Goal: Information Seeking & Learning: Learn about a topic

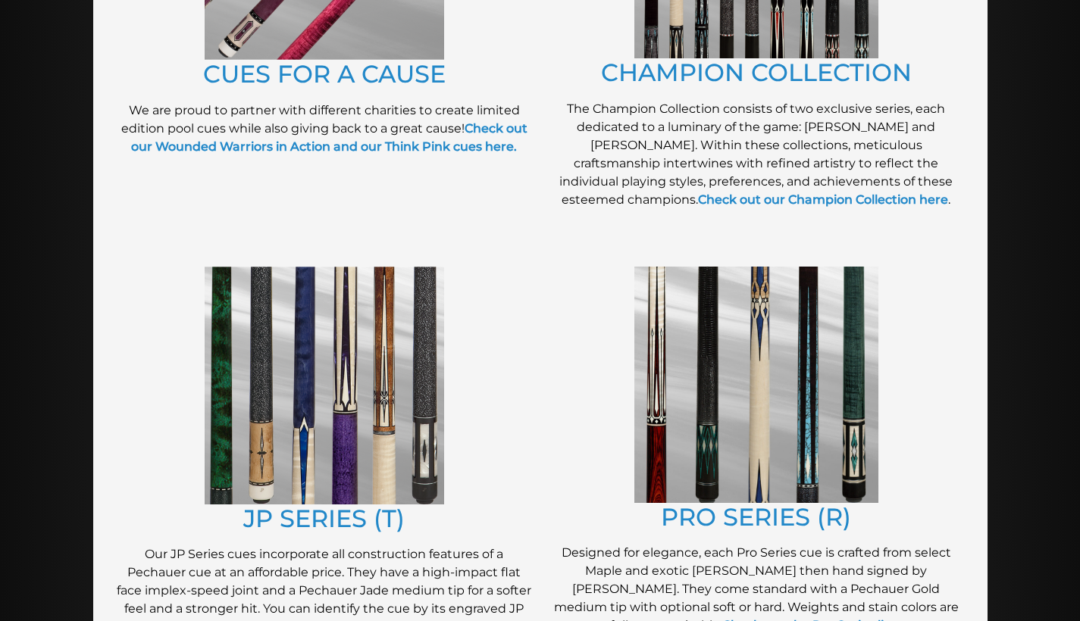
scroll to position [618, 0]
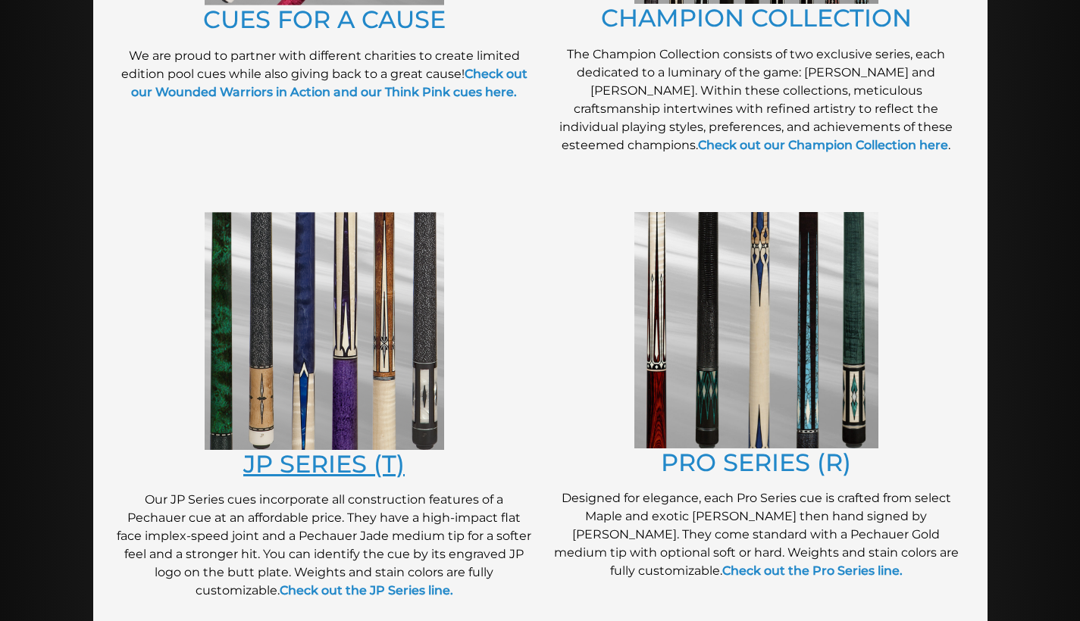
click at [302, 465] on link "JP SERIES (T)" at bounding box center [323, 464] width 161 height 30
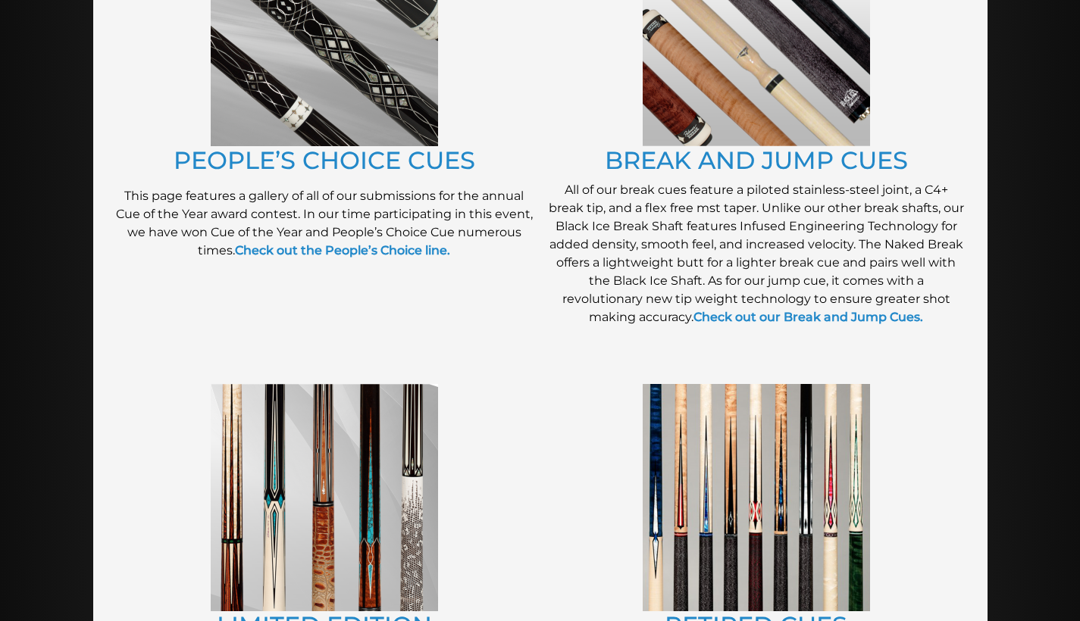
scroll to position [1595, 0]
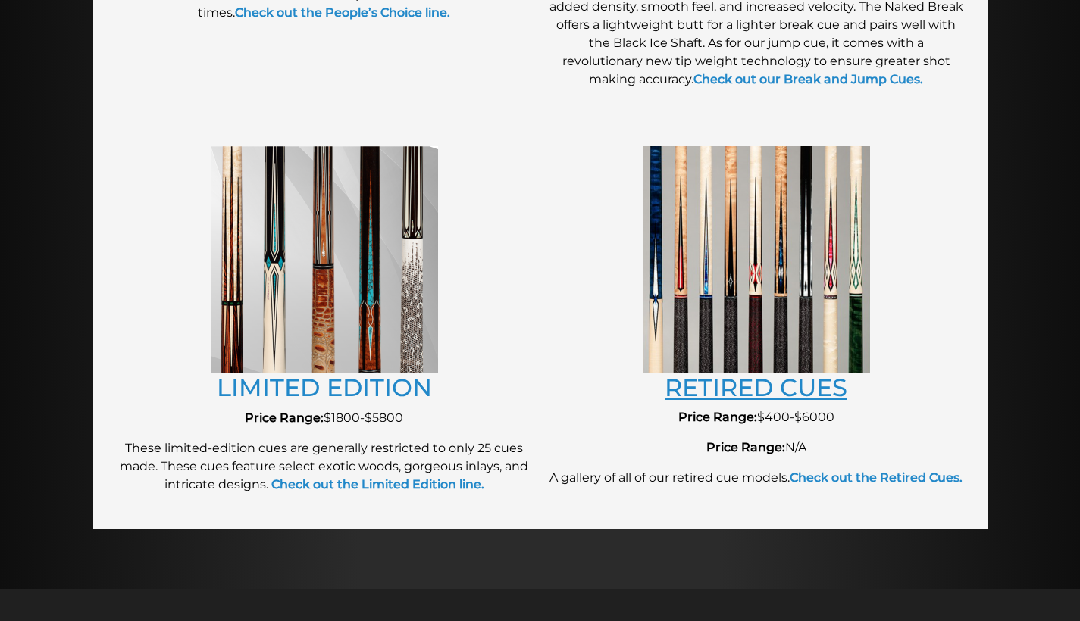
click at [740, 386] on link "RETIRED CUES" at bounding box center [756, 388] width 183 height 30
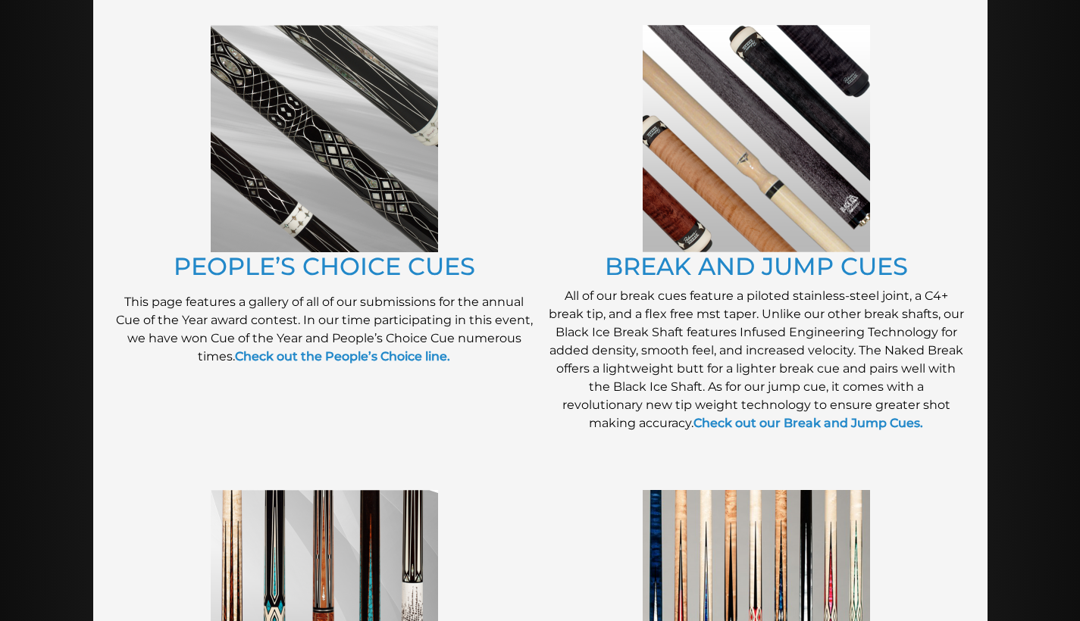
scroll to position [1231, 0]
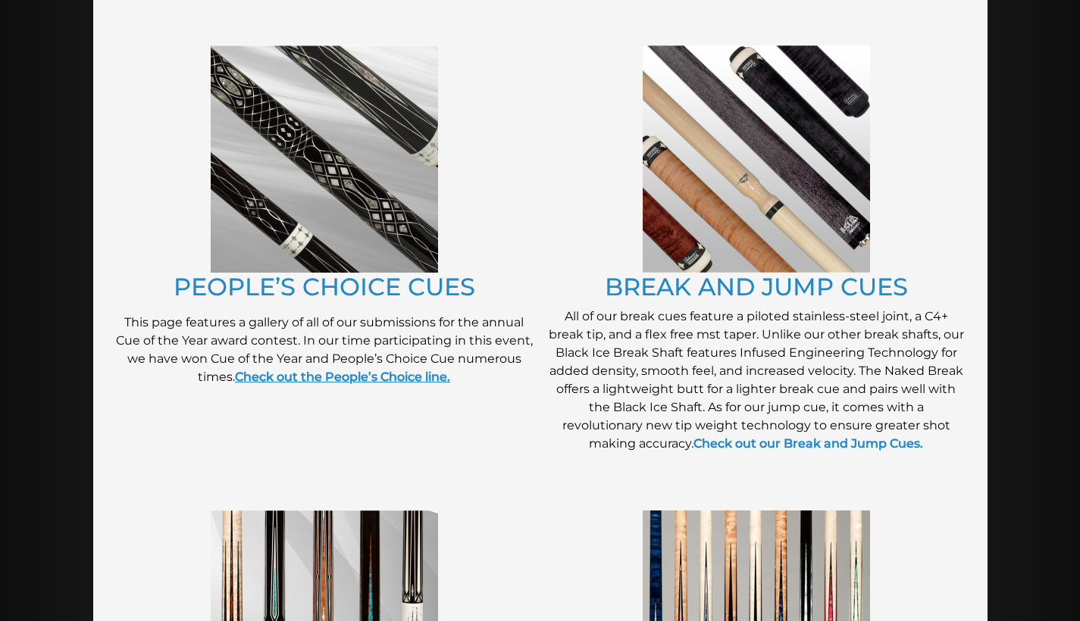
click at [327, 374] on strong "Check out the People’s Choice line." at bounding box center [342, 377] width 215 height 14
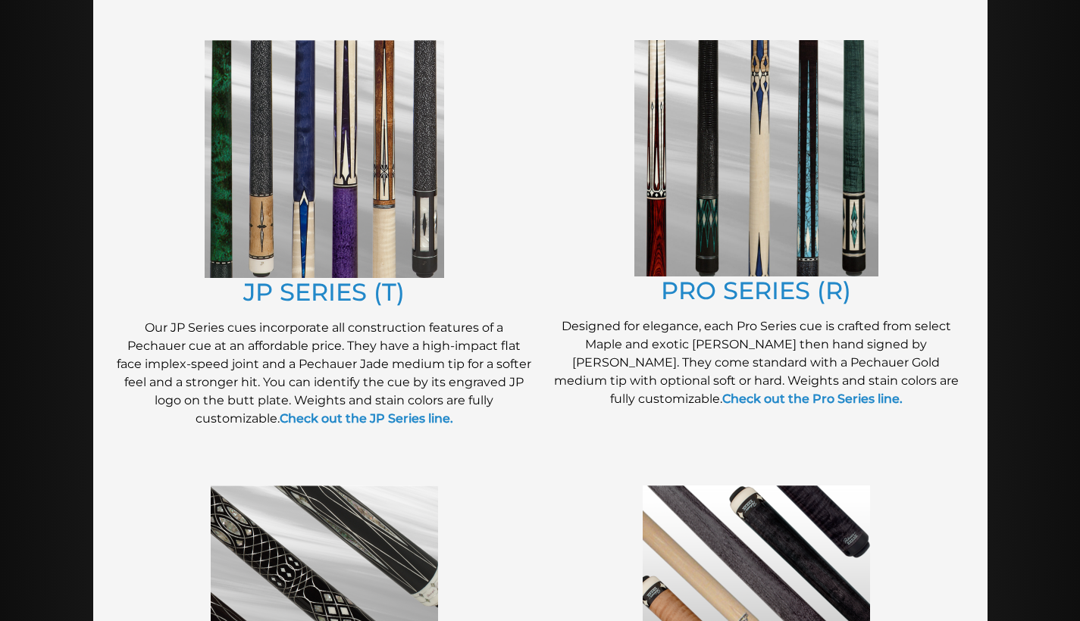
scroll to position [704, 0]
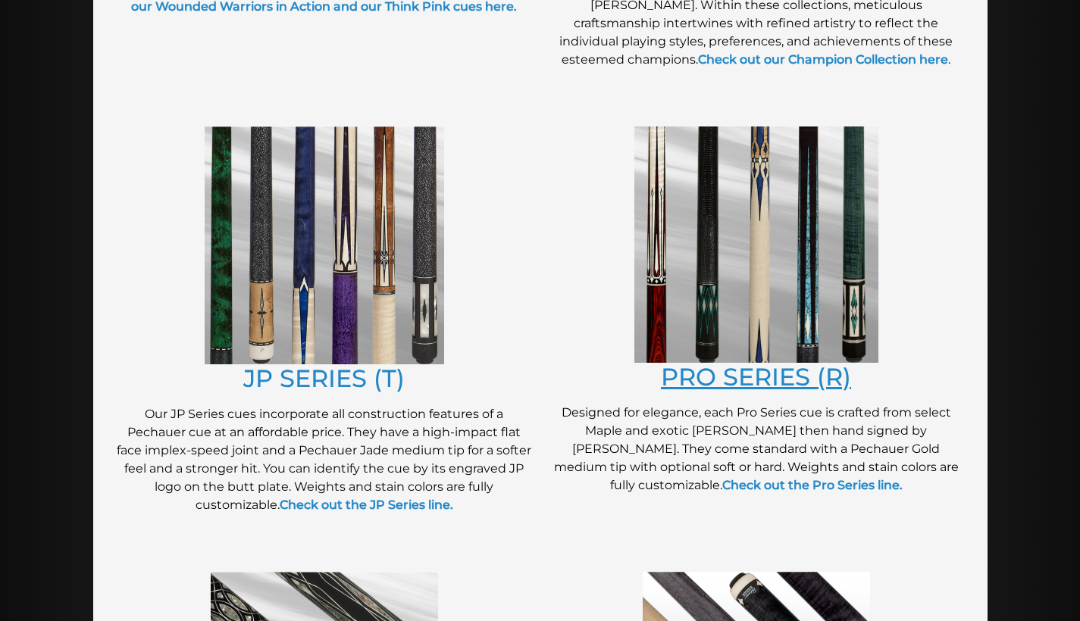
click at [705, 381] on link "PRO SERIES (R)" at bounding box center [756, 377] width 190 height 30
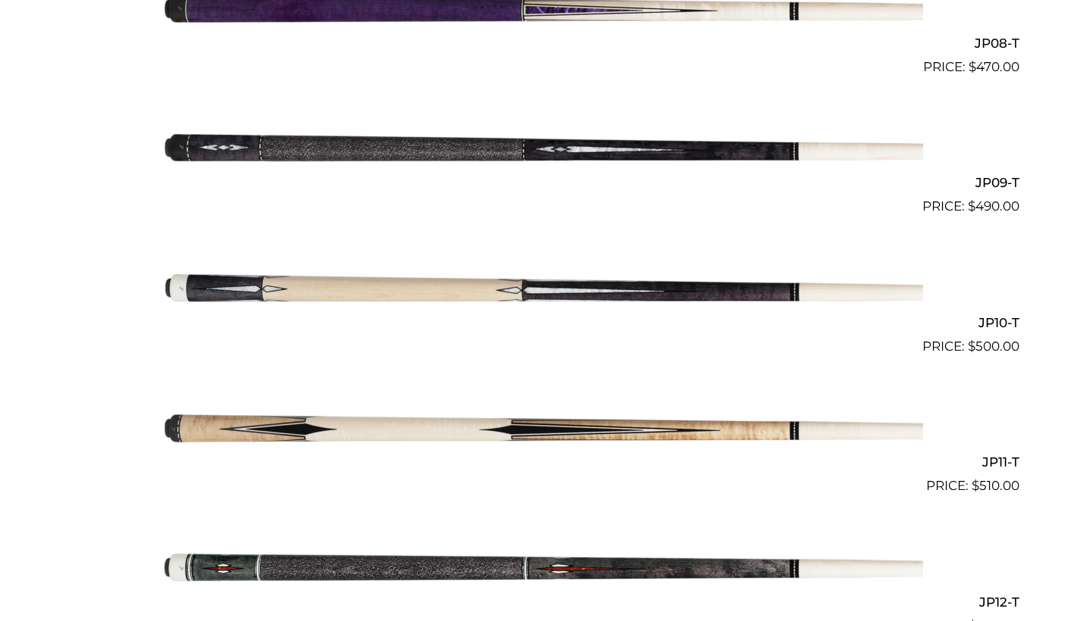
scroll to position [1528, 0]
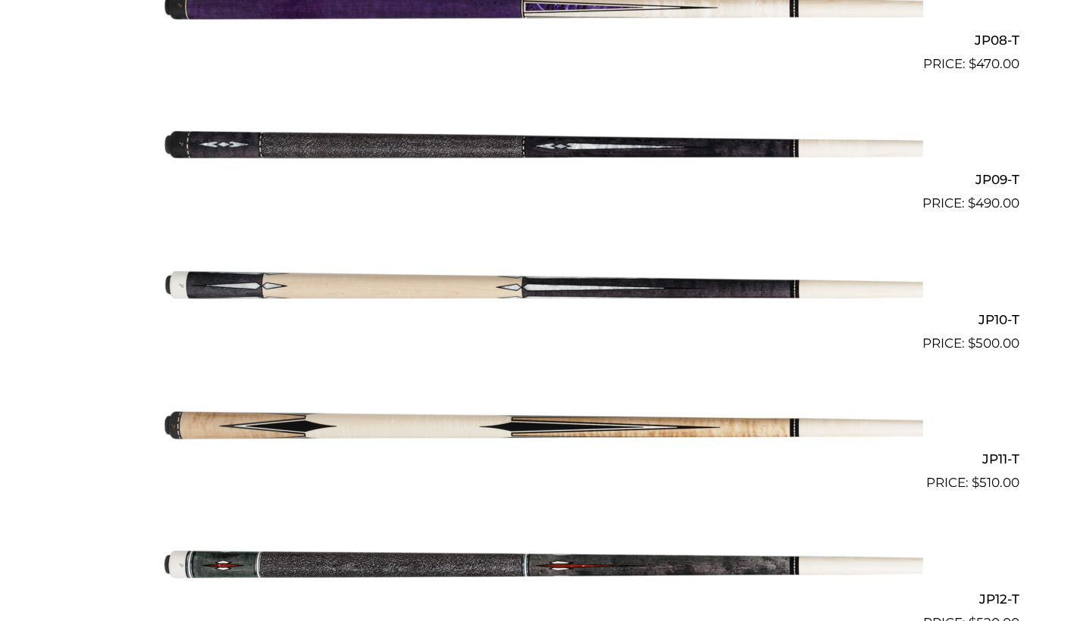
click at [540, 422] on img at bounding box center [540, 423] width 765 height 127
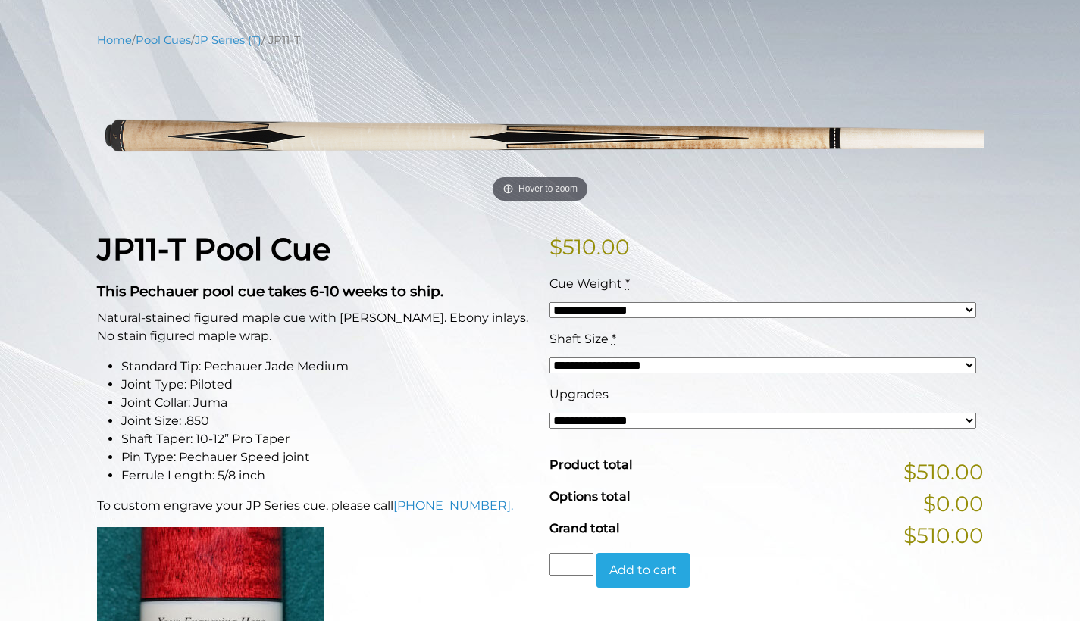
scroll to position [175, 0]
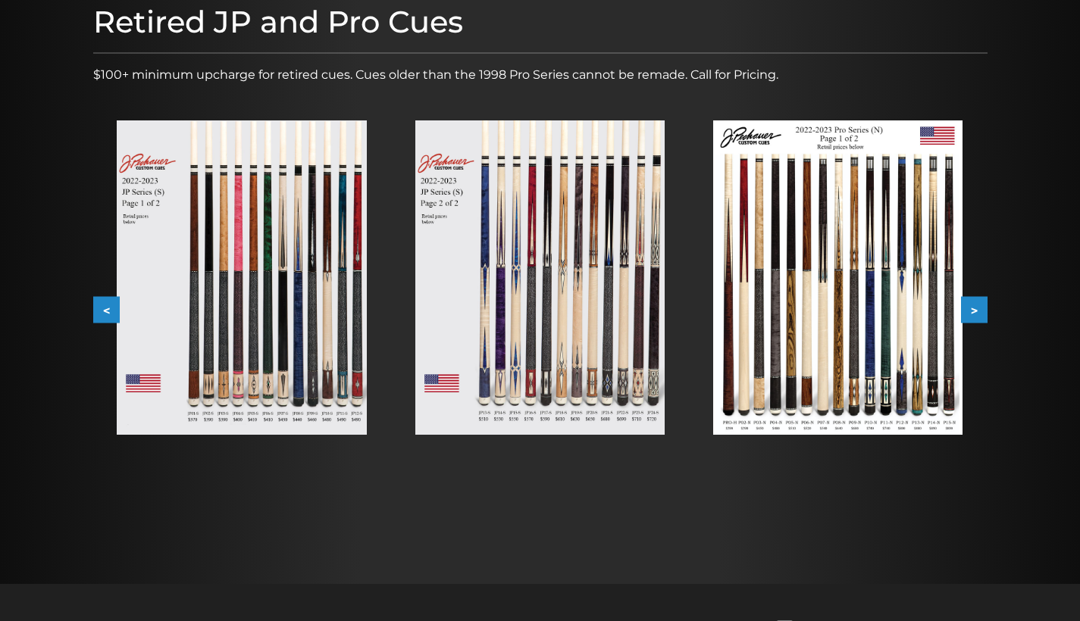
scroll to position [211, 0]
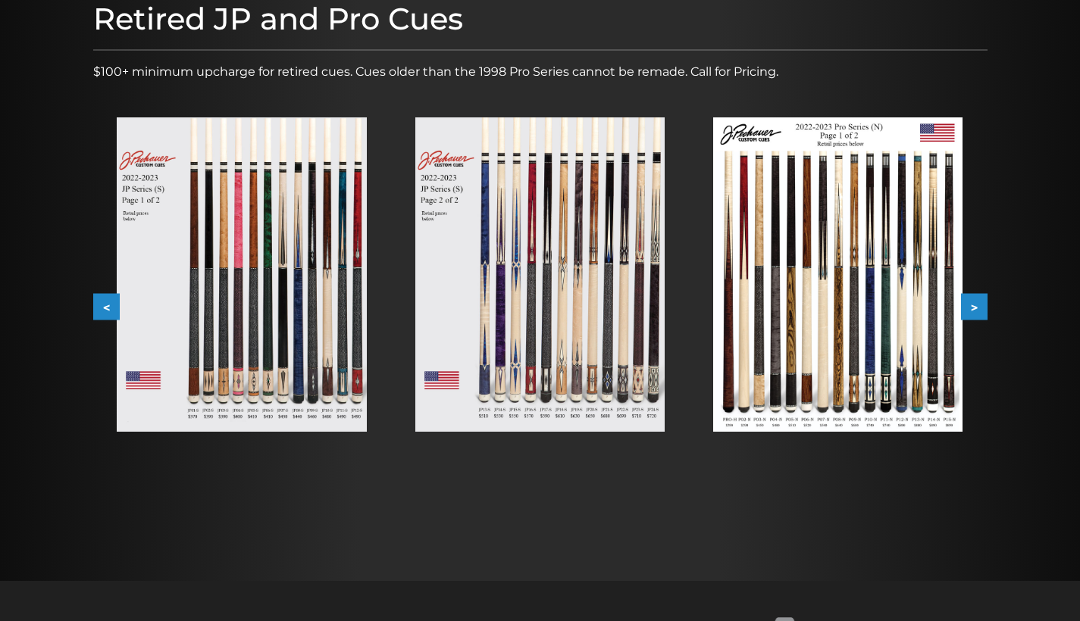
click at [974, 308] on button ">" at bounding box center [974, 307] width 27 height 27
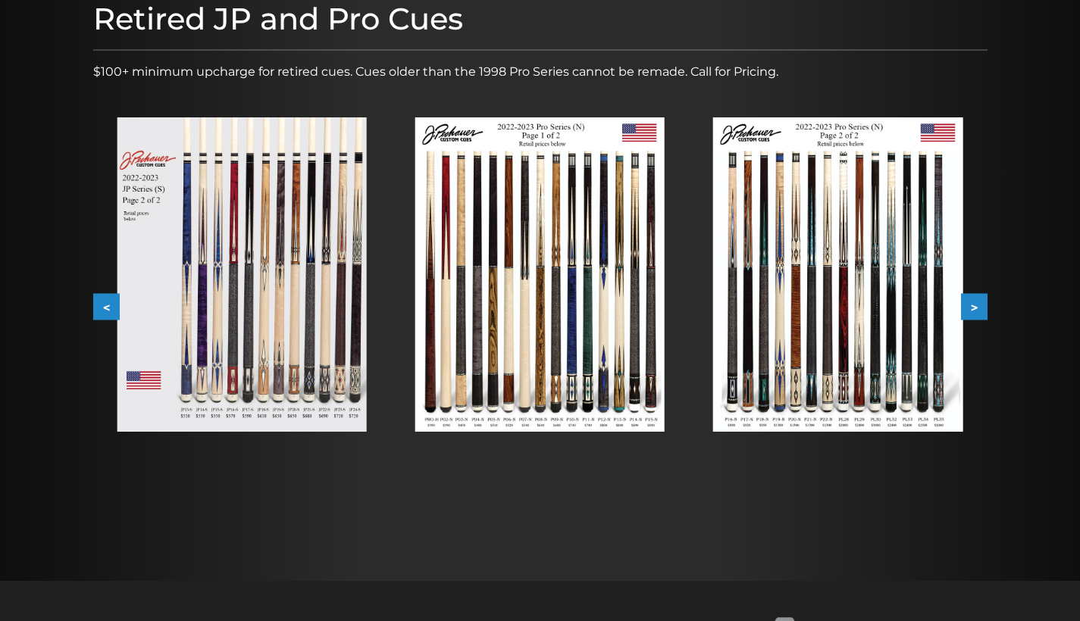
click at [973, 308] on button ">" at bounding box center [974, 307] width 27 height 27
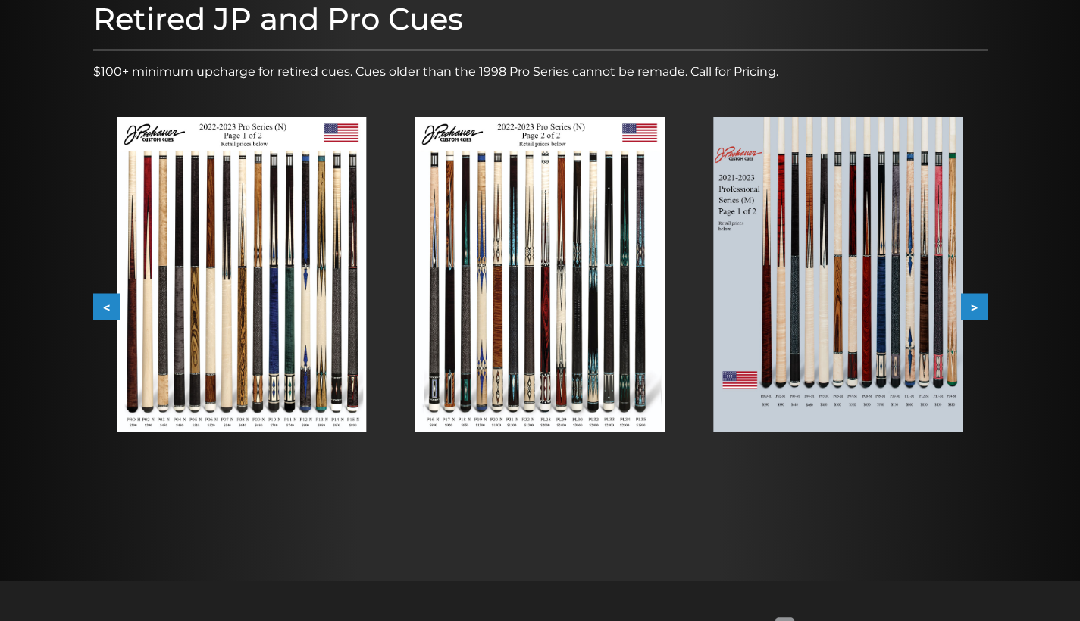
click at [973, 308] on button ">" at bounding box center [974, 307] width 27 height 27
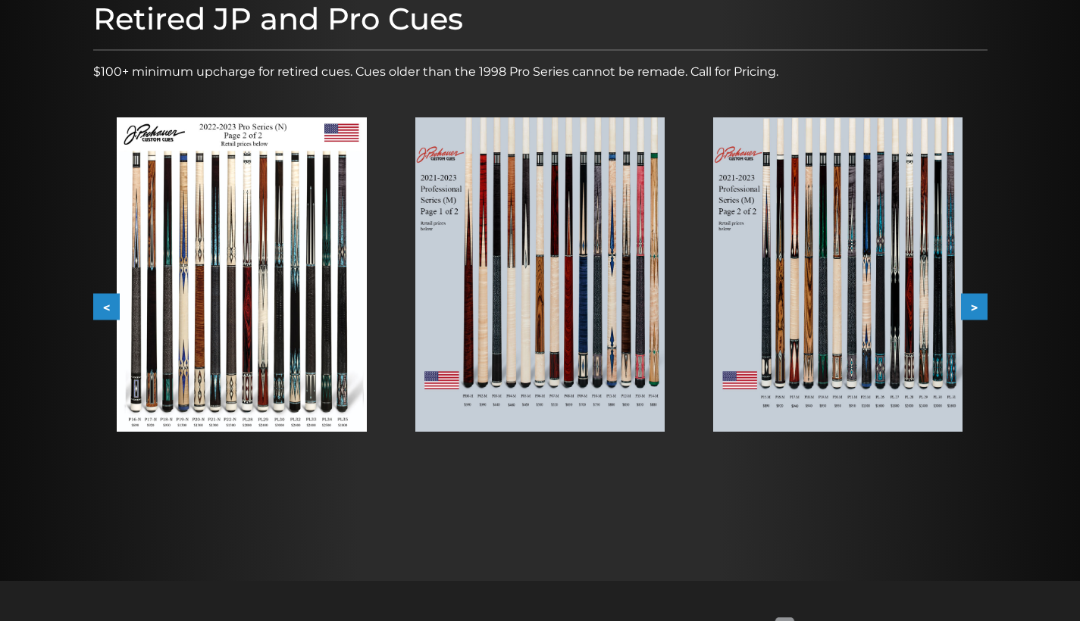
click at [973, 308] on button ">" at bounding box center [974, 307] width 27 height 27
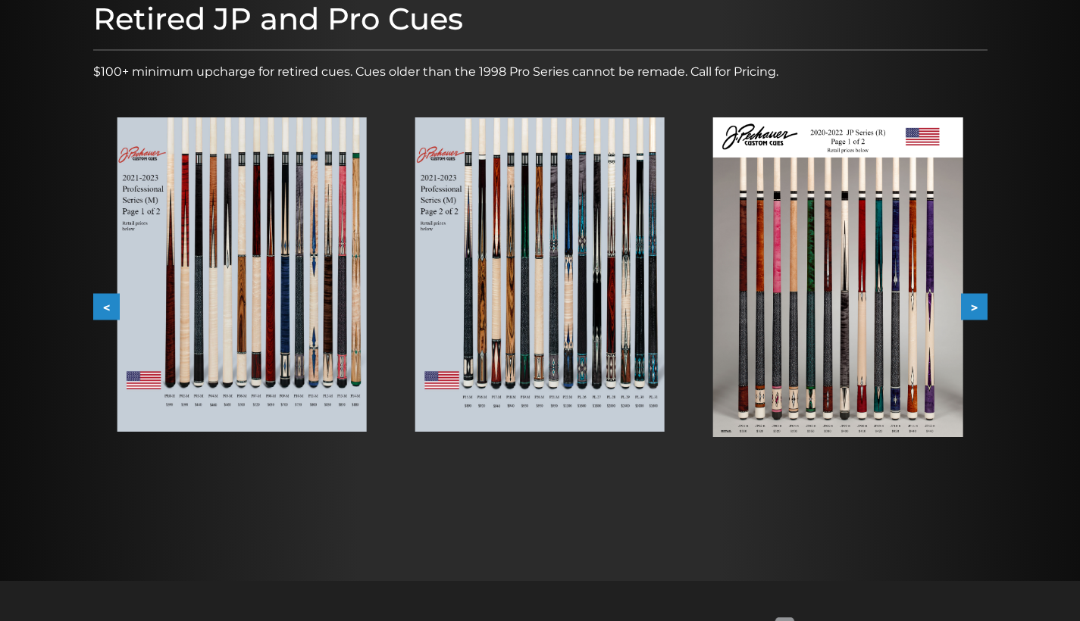
click at [973, 308] on button ">" at bounding box center [974, 307] width 27 height 27
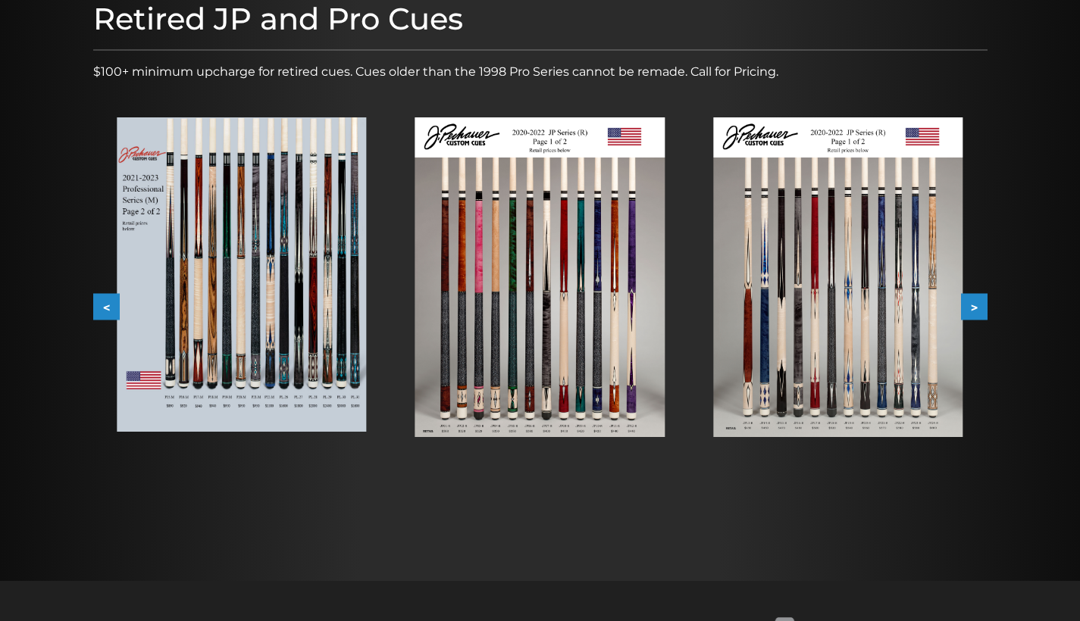
click at [973, 308] on button ">" at bounding box center [974, 307] width 27 height 27
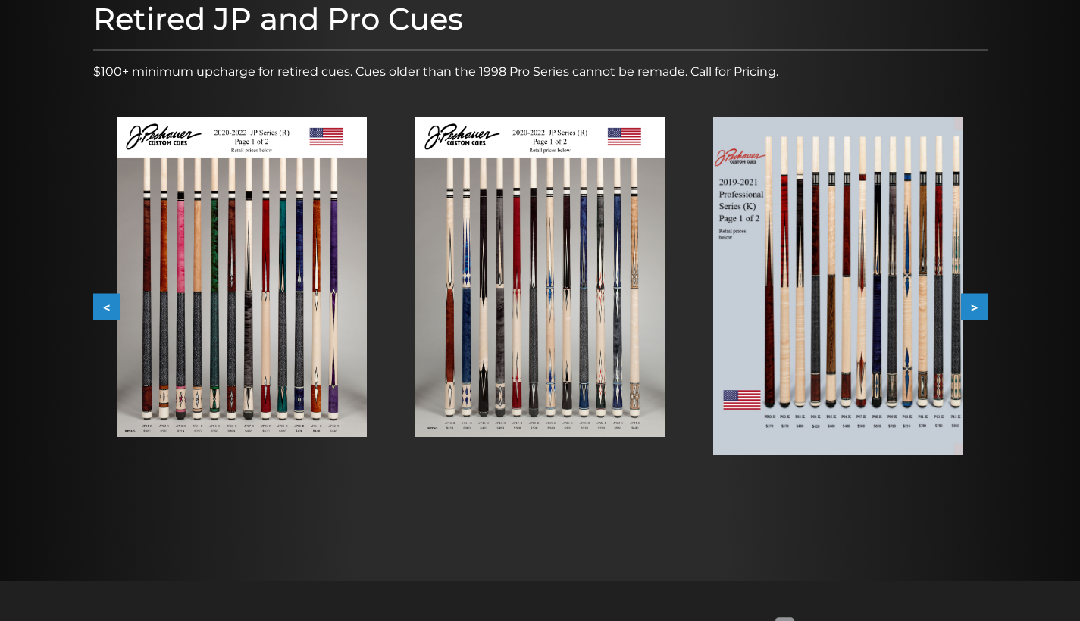
click at [973, 308] on button ">" at bounding box center [974, 307] width 27 height 27
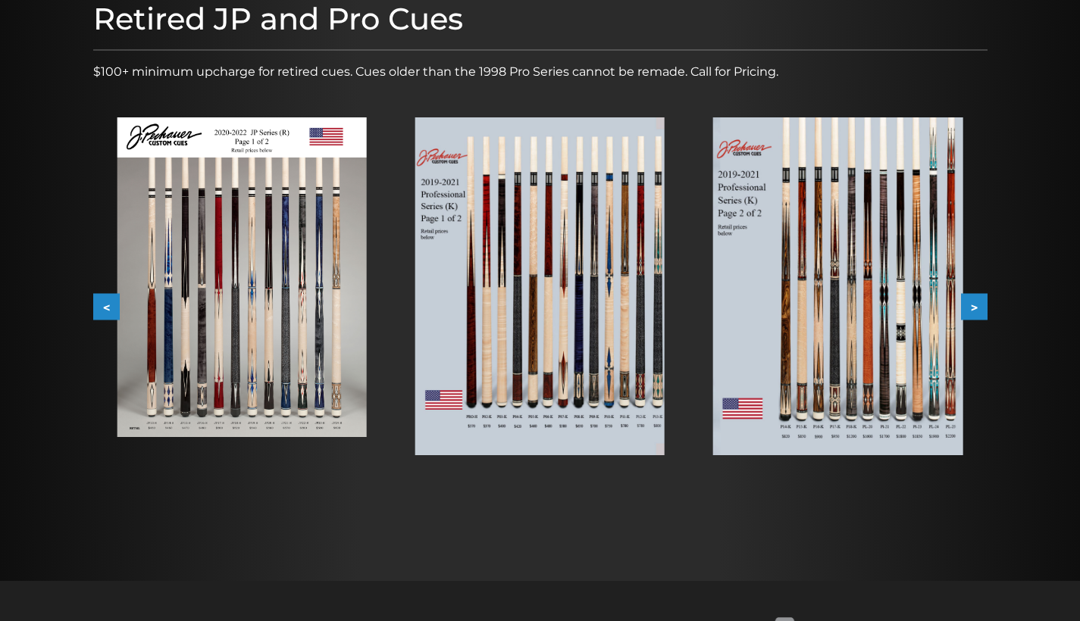
click at [973, 308] on button ">" at bounding box center [974, 307] width 27 height 27
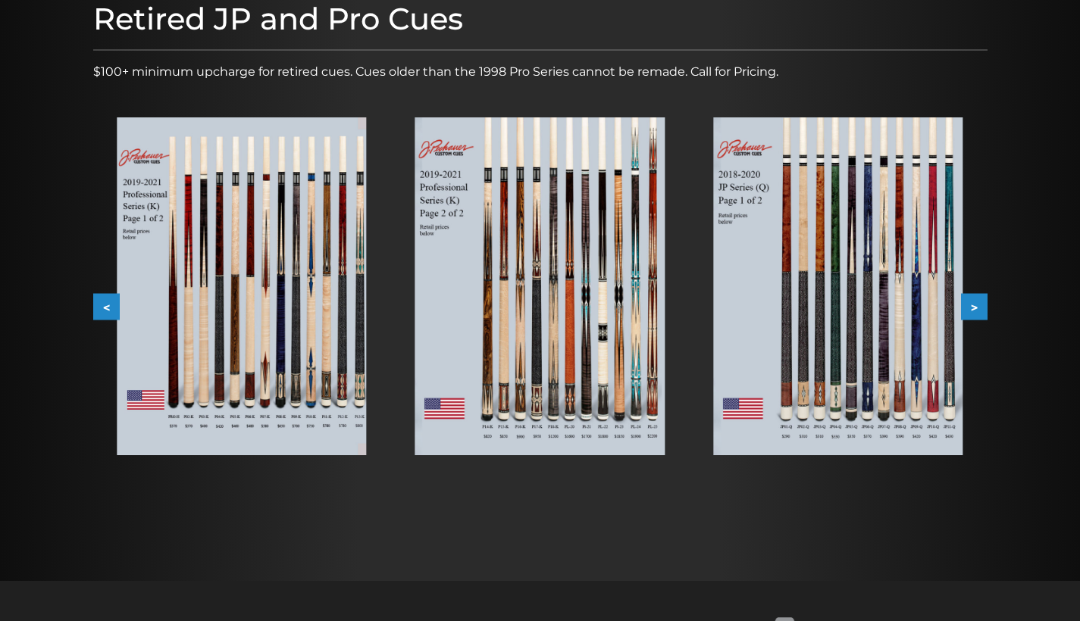
click at [973, 308] on button ">" at bounding box center [974, 307] width 27 height 27
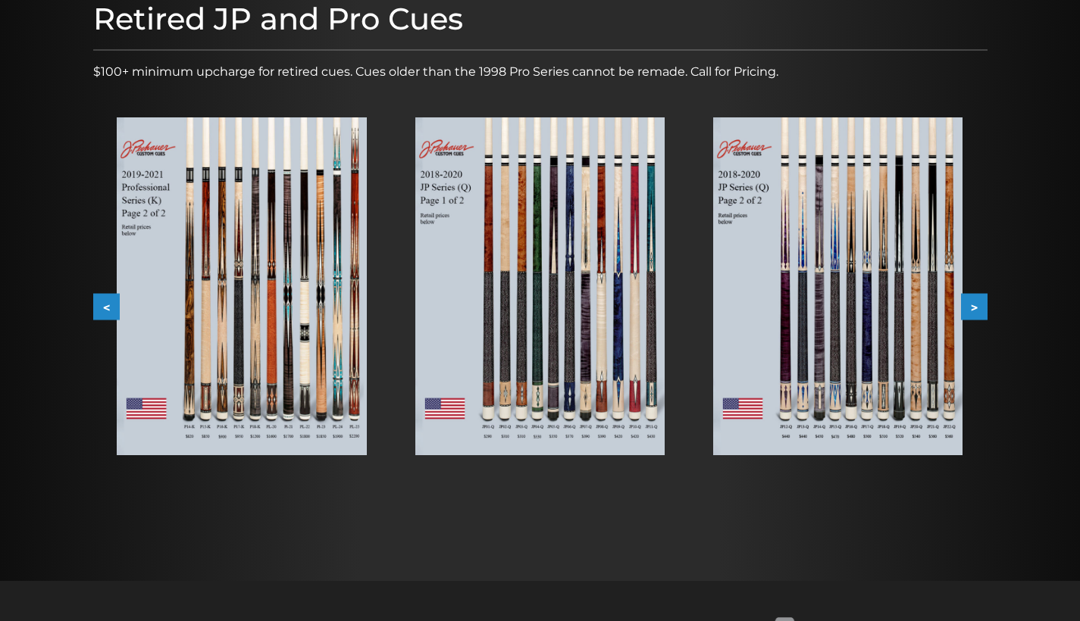
click at [973, 308] on button ">" at bounding box center [974, 307] width 27 height 27
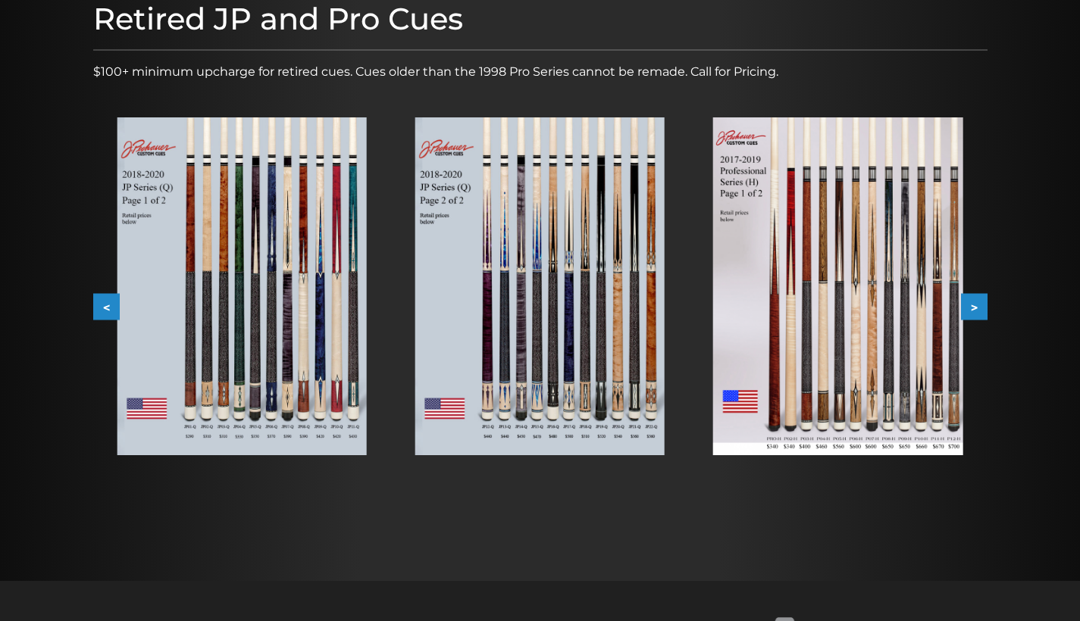
click at [973, 308] on button ">" at bounding box center [974, 307] width 27 height 27
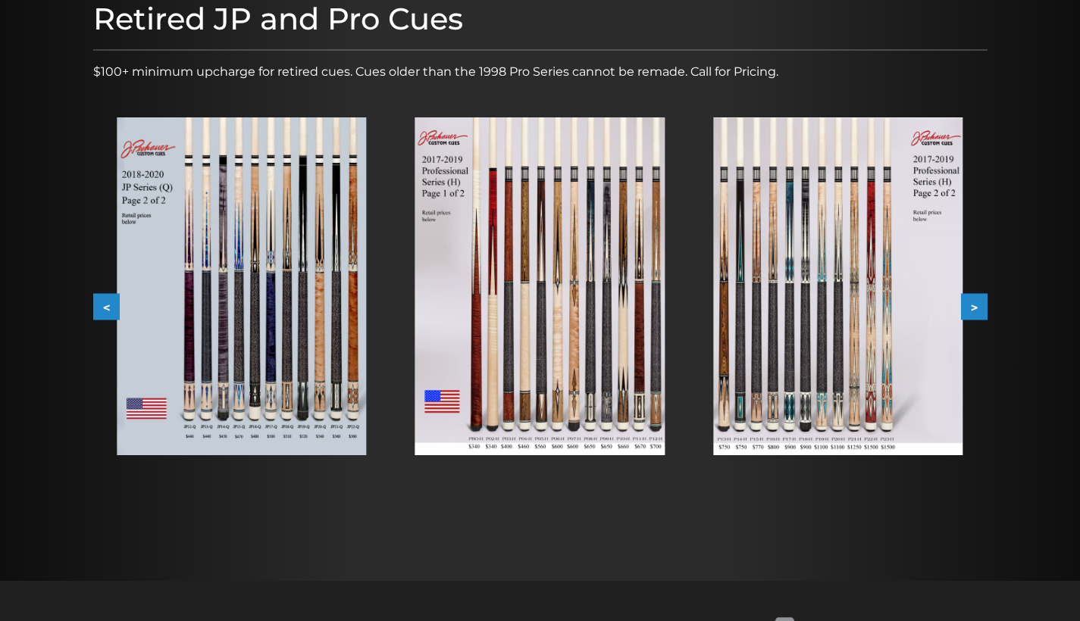
click at [973, 308] on button ">" at bounding box center [974, 307] width 27 height 27
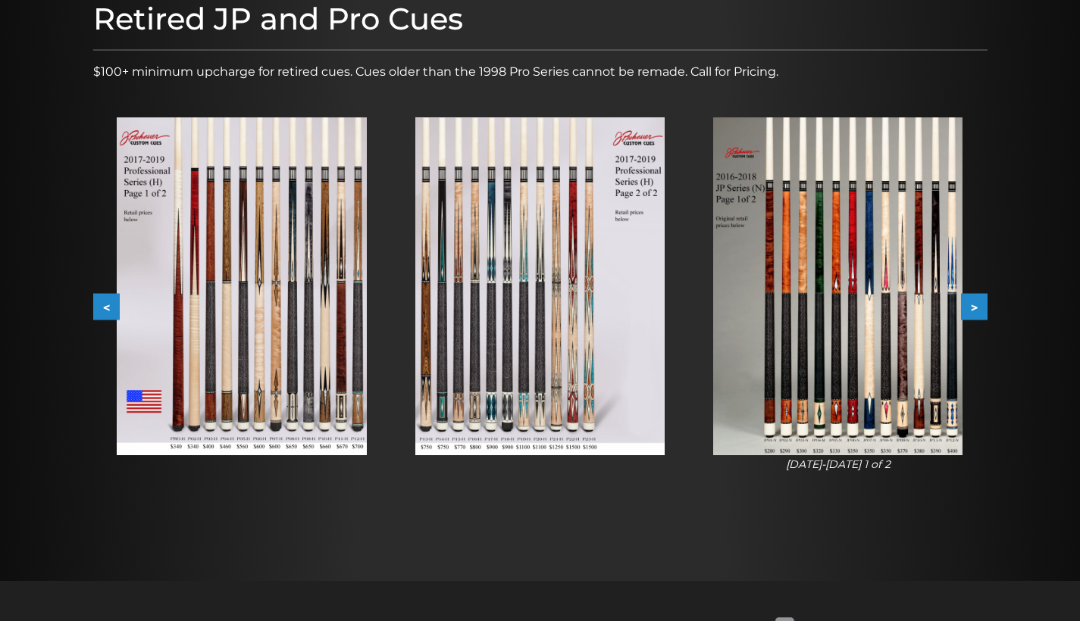
click at [973, 308] on button ">" at bounding box center [974, 307] width 27 height 27
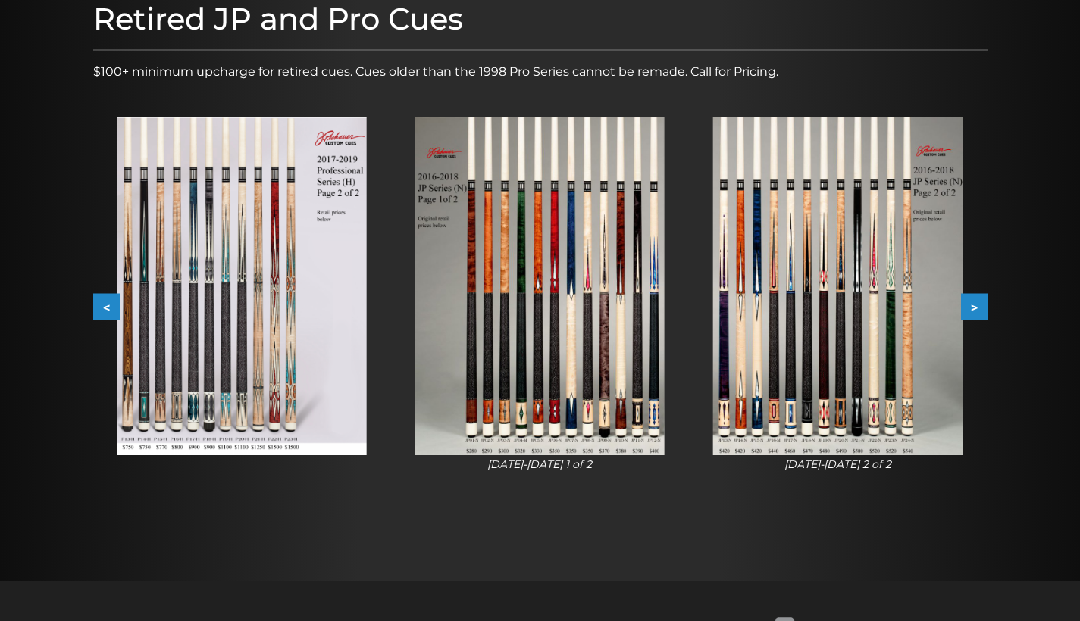
click at [973, 308] on button ">" at bounding box center [974, 307] width 27 height 27
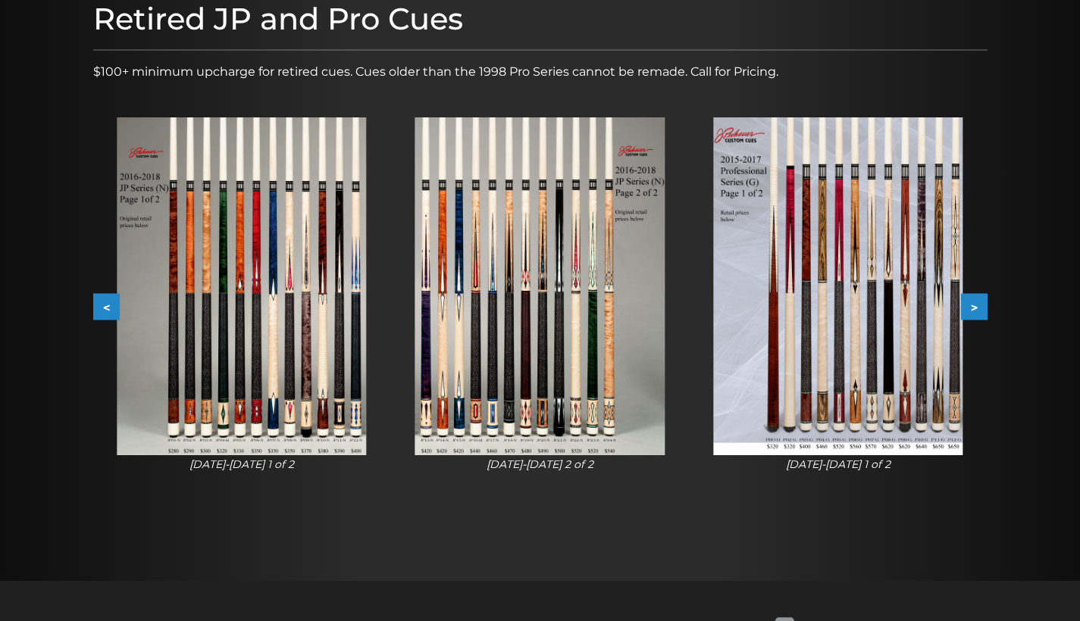
click at [973, 308] on button ">" at bounding box center [974, 307] width 27 height 27
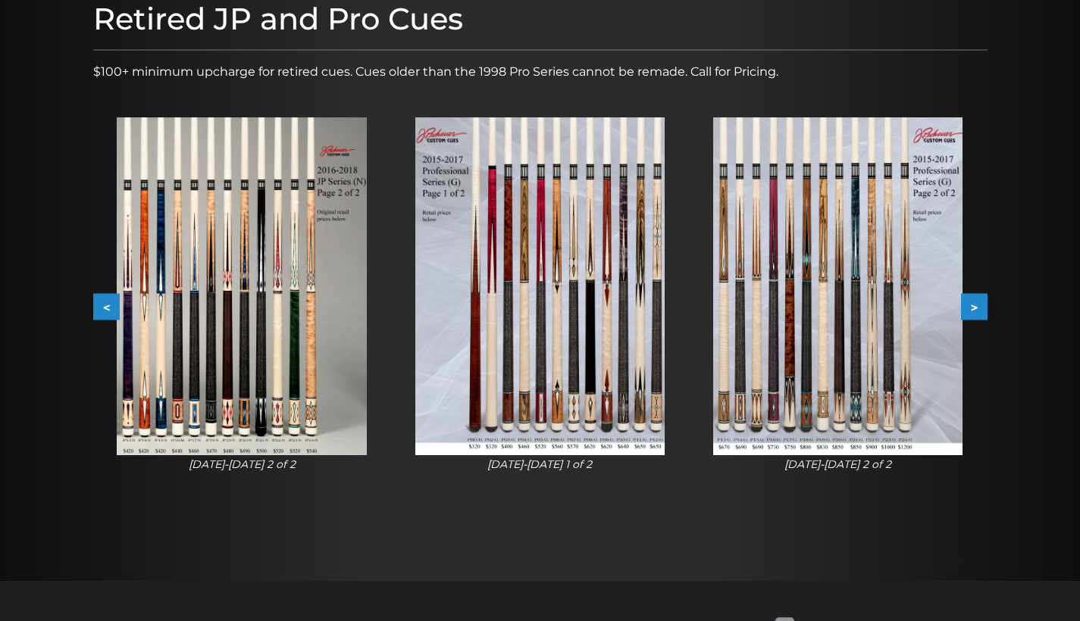
click at [973, 308] on button ">" at bounding box center [974, 307] width 27 height 27
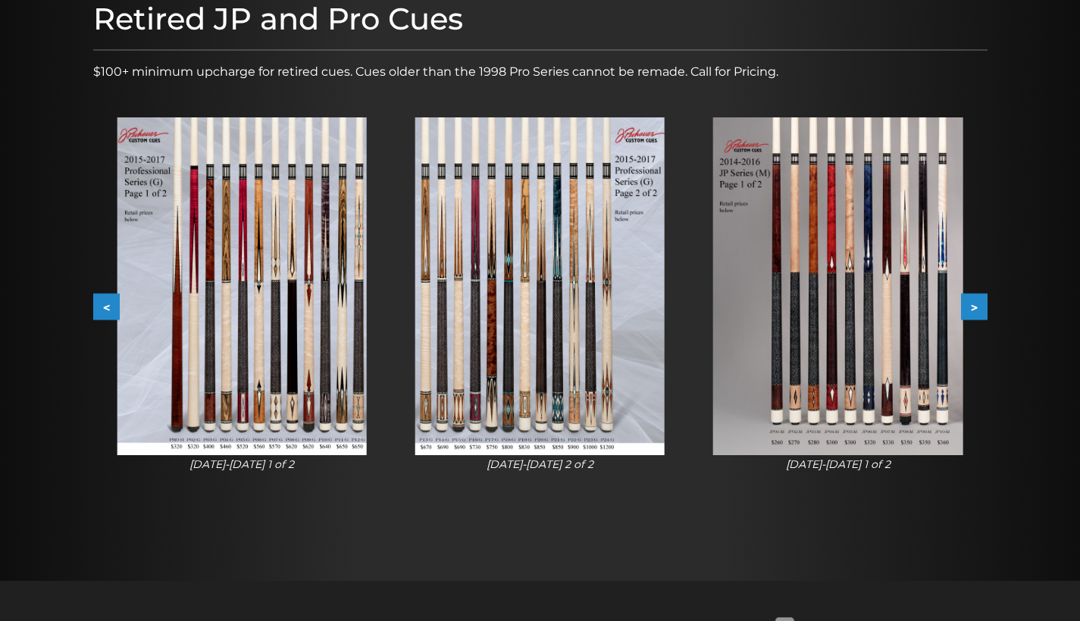
click at [973, 308] on button ">" at bounding box center [974, 307] width 27 height 27
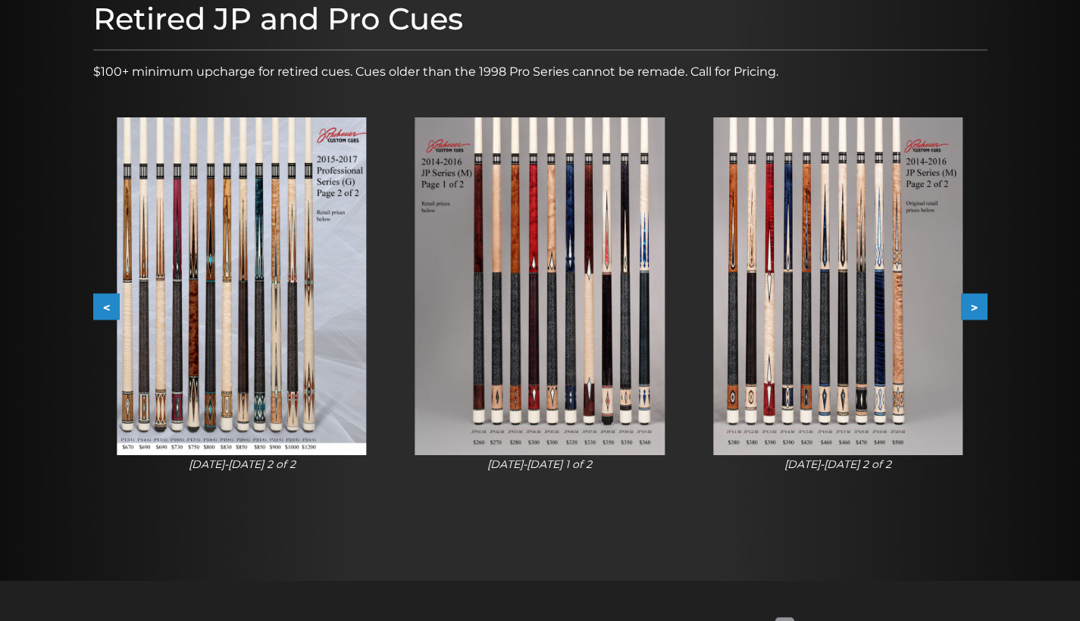
click at [973, 308] on button ">" at bounding box center [974, 307] width 27 height 27
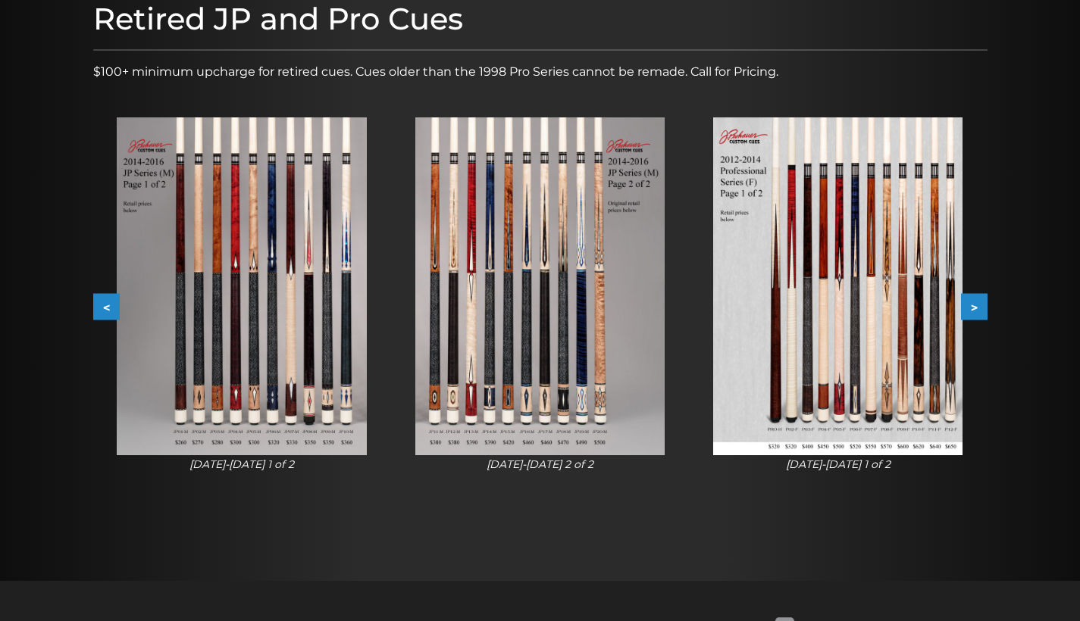
click at [973, 308] on button ">" at bounding box center [974, 307] width 27 height 27
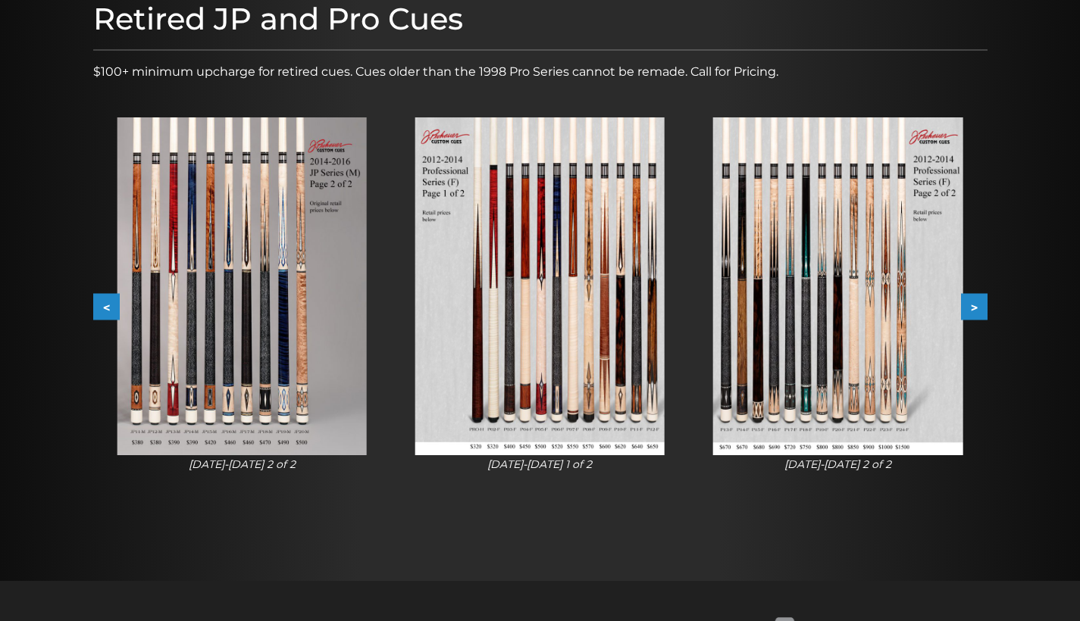
click at [973, 308] on button ">" at bounding box center [974, 307] width 27 height 27
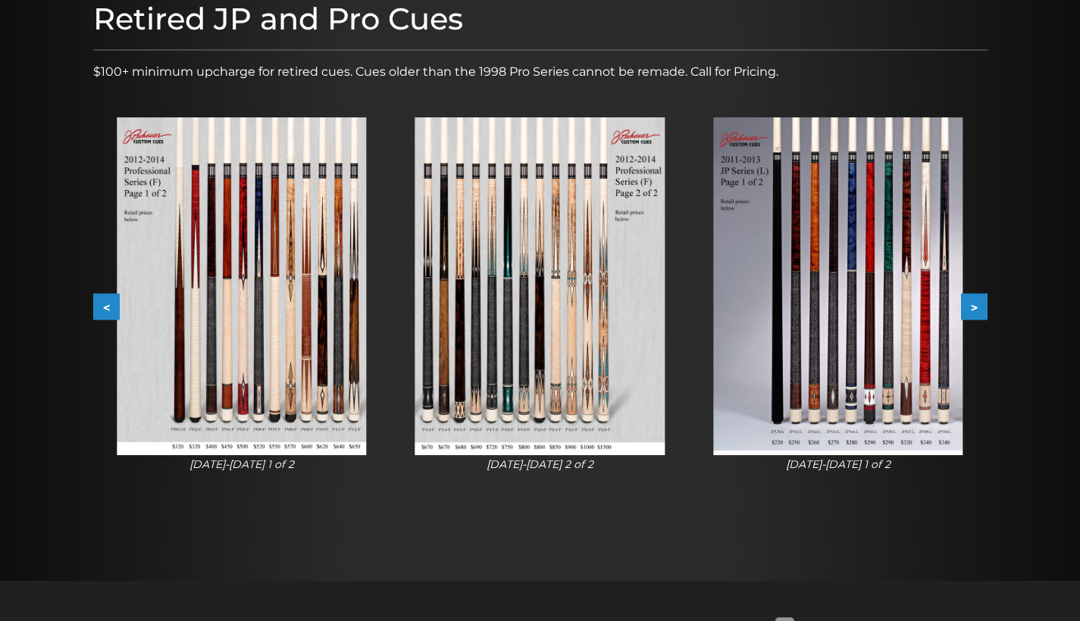
click at [973, 308] on button ">" at bounding box center [974, 307] width 27 height 27
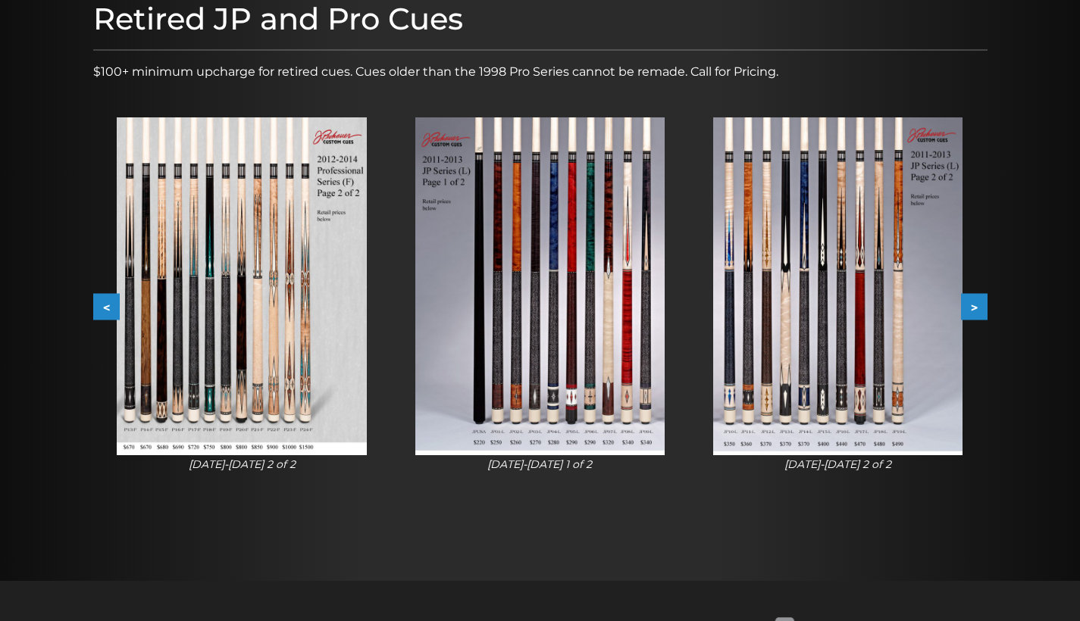
click at [973, 308] on button ">" at bounding box center [974, 307] width 27 height 27
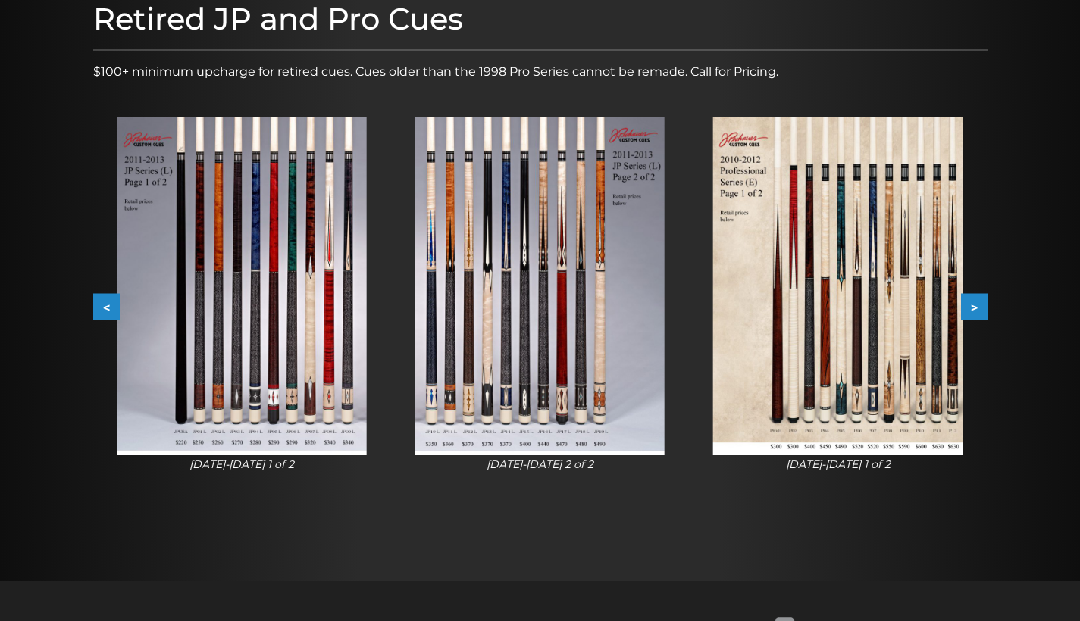
click at [973, 308] on button ">" at bounding box center [974, 307] width 27 height 27
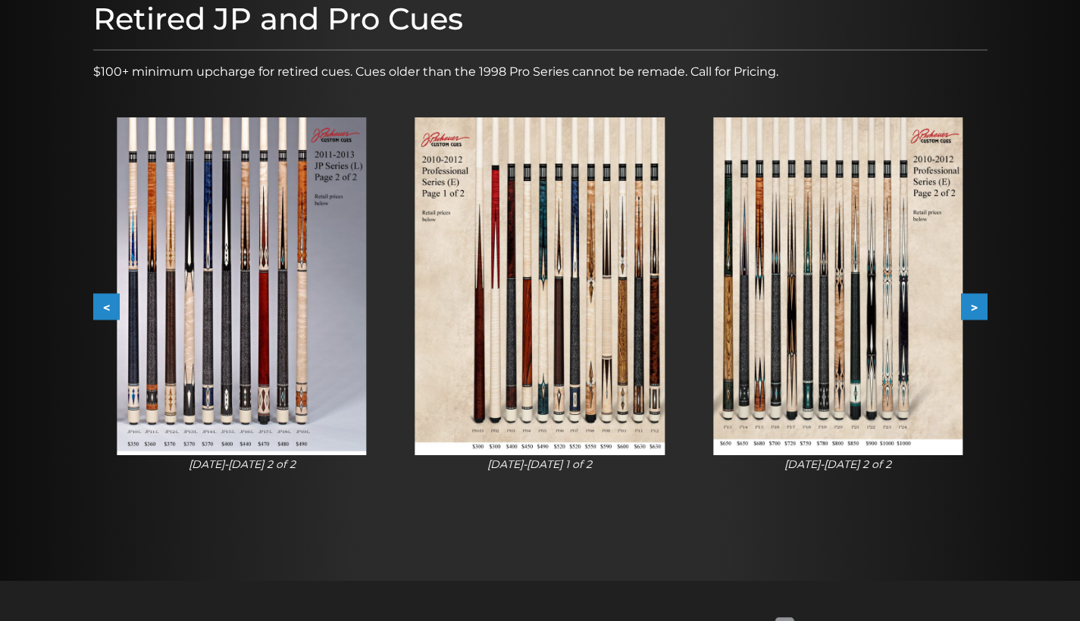
click at [973, 308] on button ">" at bounding box center [974, 307] width 27 height 27
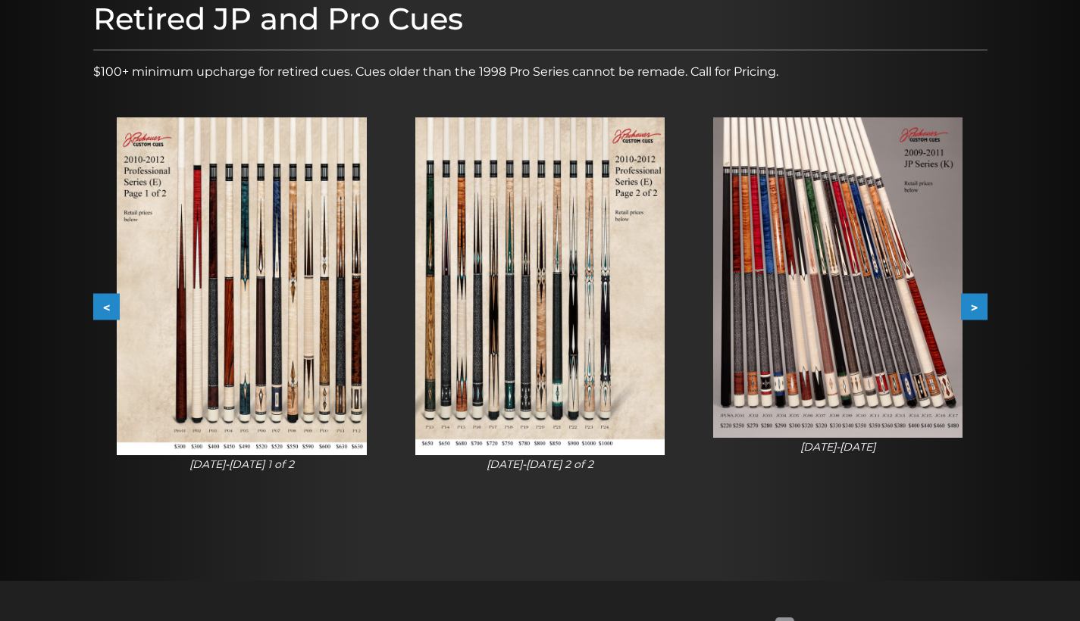
click at [980, 309] on button ">" at bounding box center [974, 307] width 27 height 27
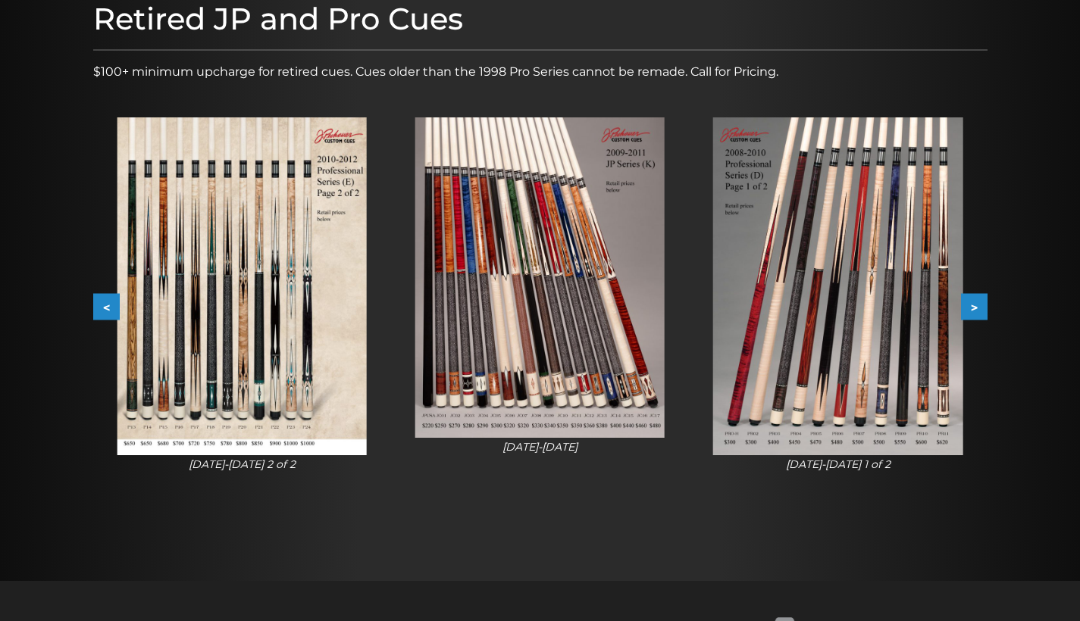
click at [979, 308] on button ">" at bounding box center [974, 307] width 27 height 27
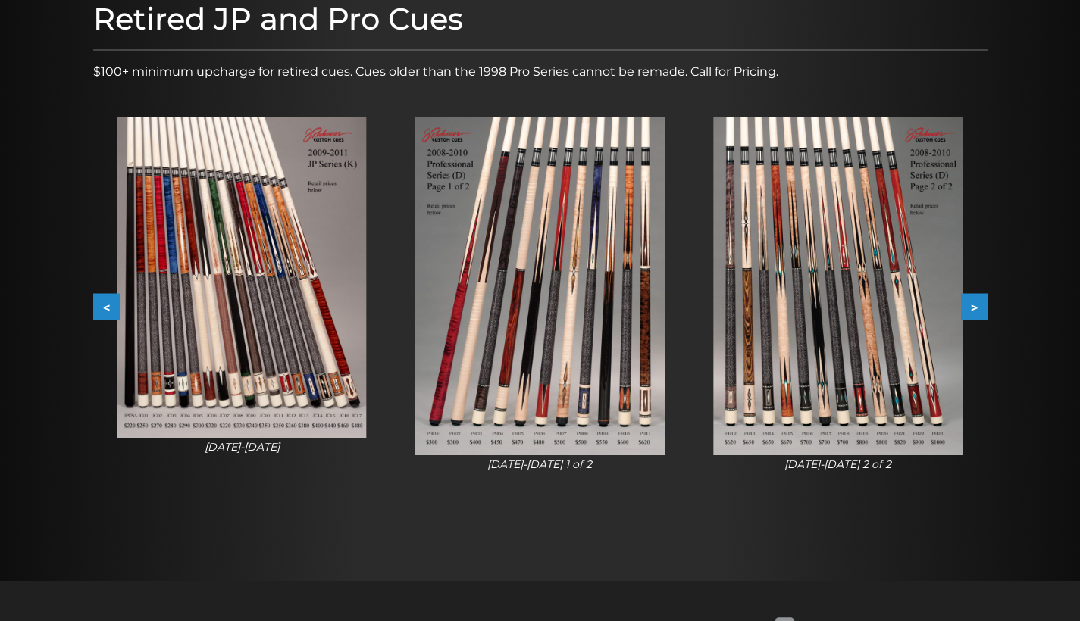
click at [977, 306] on button ">" at bounding box center [974, 307] width 27 height 27
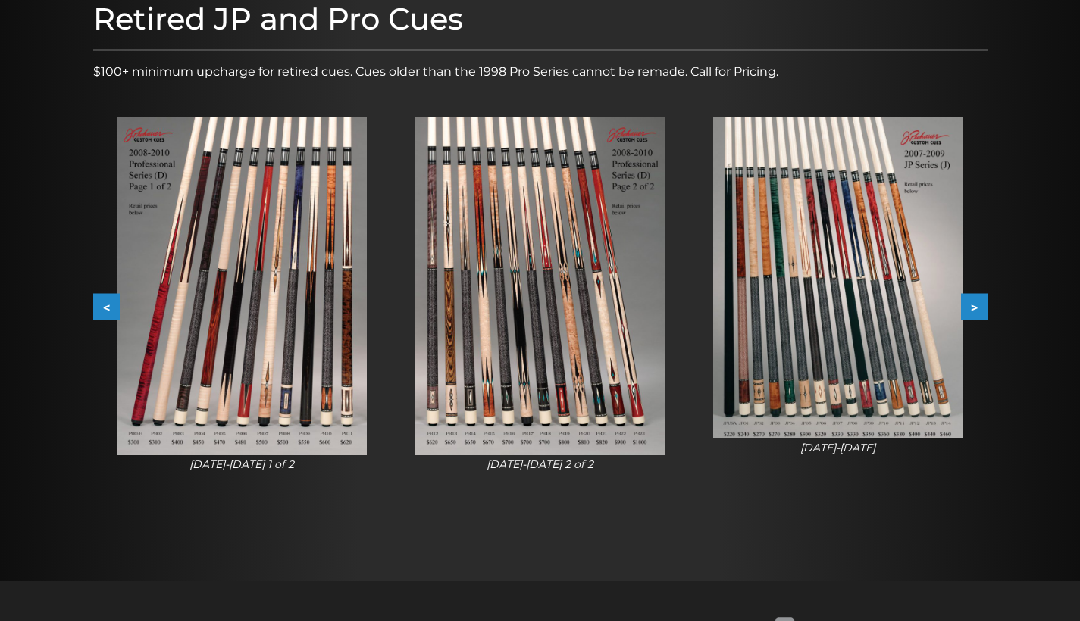
click at [977, 306] on button ">" at bounding box center [974, 307] width 27 height 27
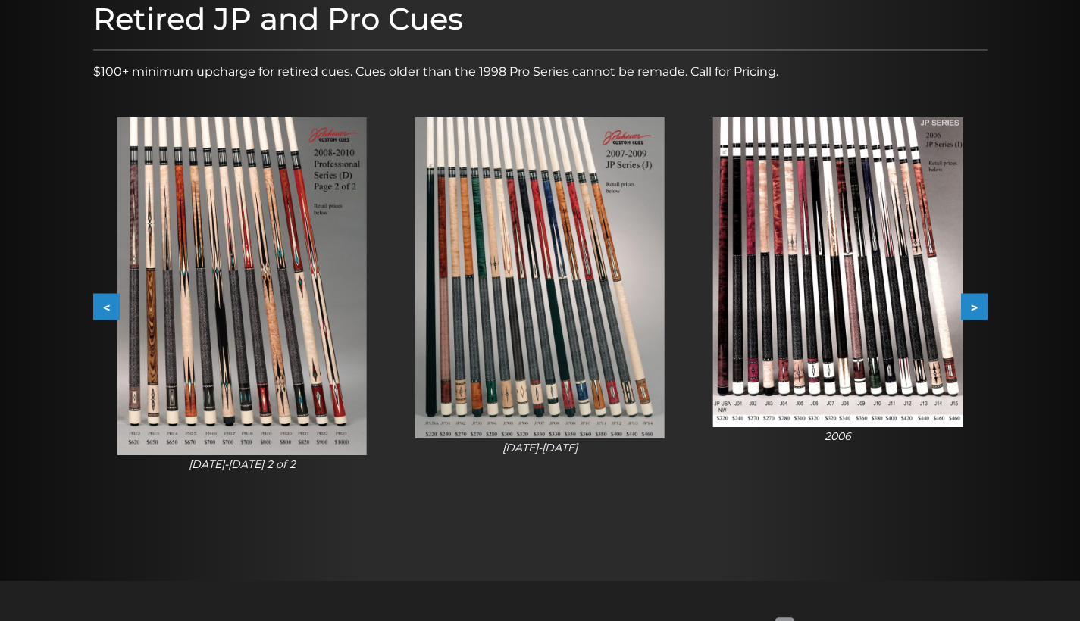
click at [977, 306] on button ">" at bounding box center [974, 307] width 27 height 27
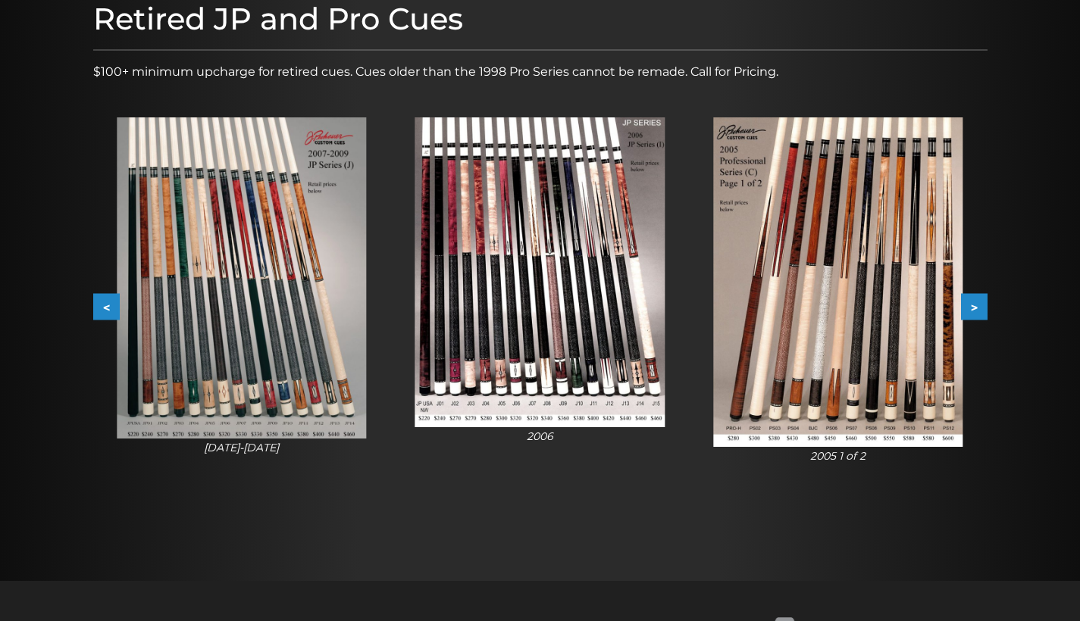
click at [977, 306] on button ">" at bounding box center [974, 307] width 27 height 27
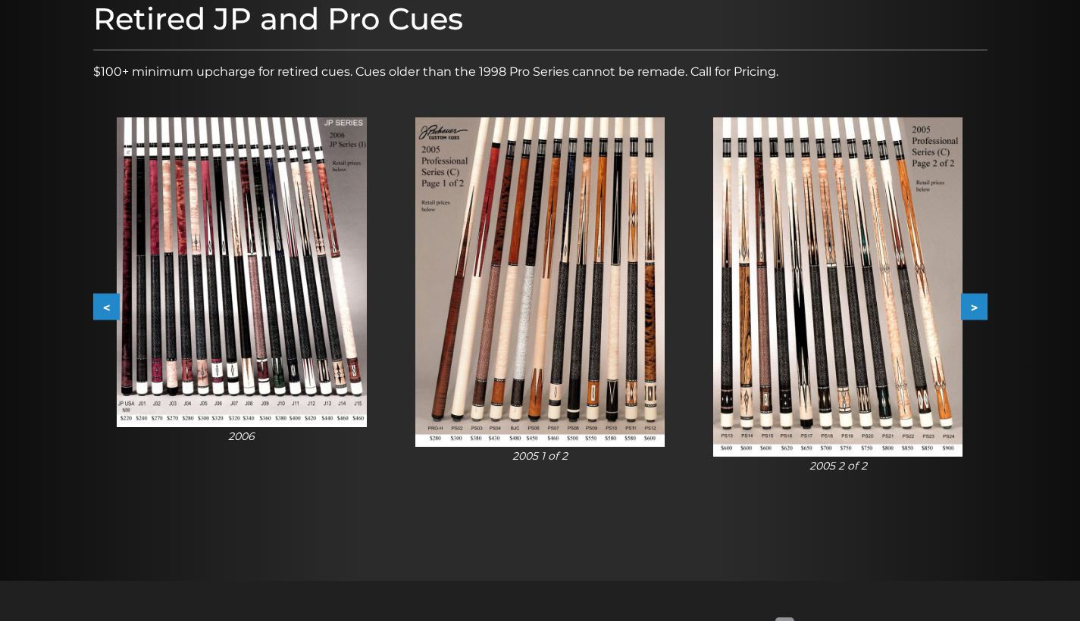
click at [976, 306] on button ">" at bounding box center [974, 307] width 27 height 27
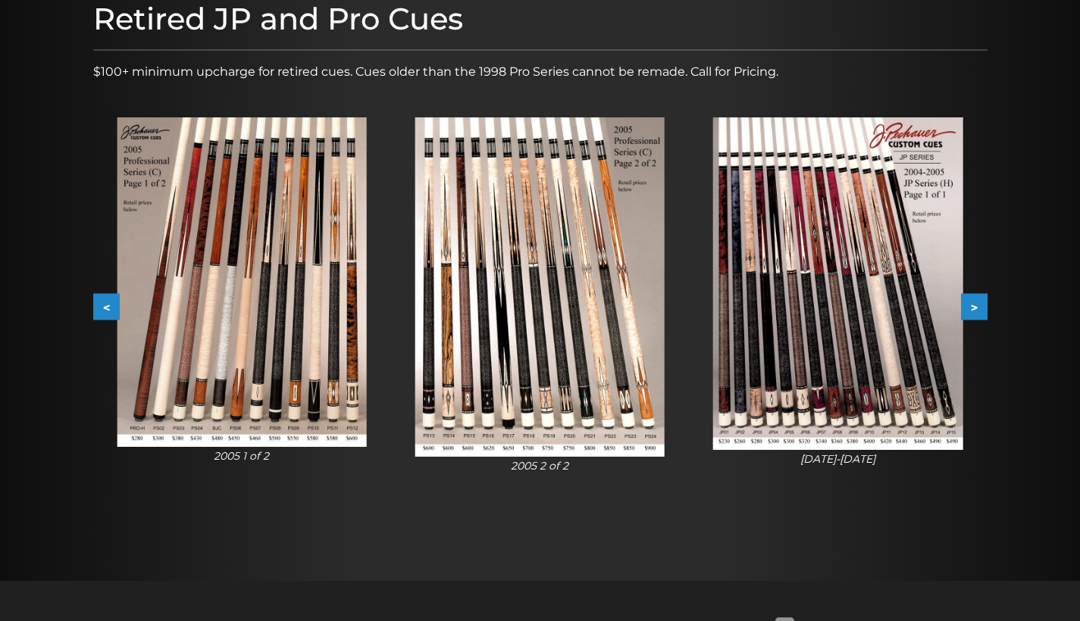
click at [976, 305] on button ">" at bounding box center [974, 307] width 27 height 27
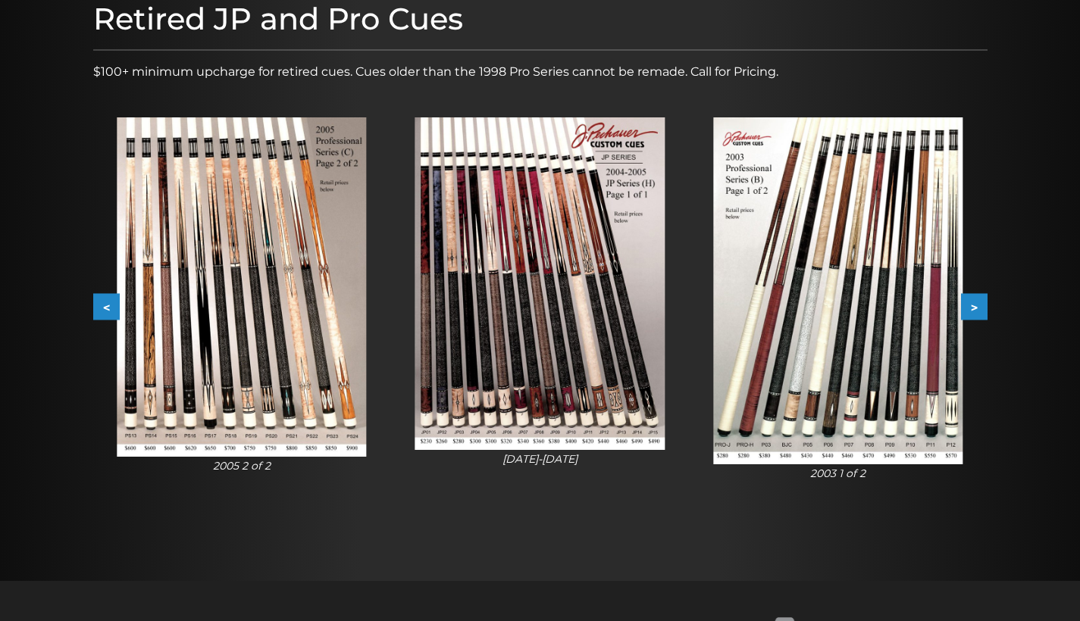
click at [976, 305] on button ">" at bounding box center [974, 307] width 27 height 27
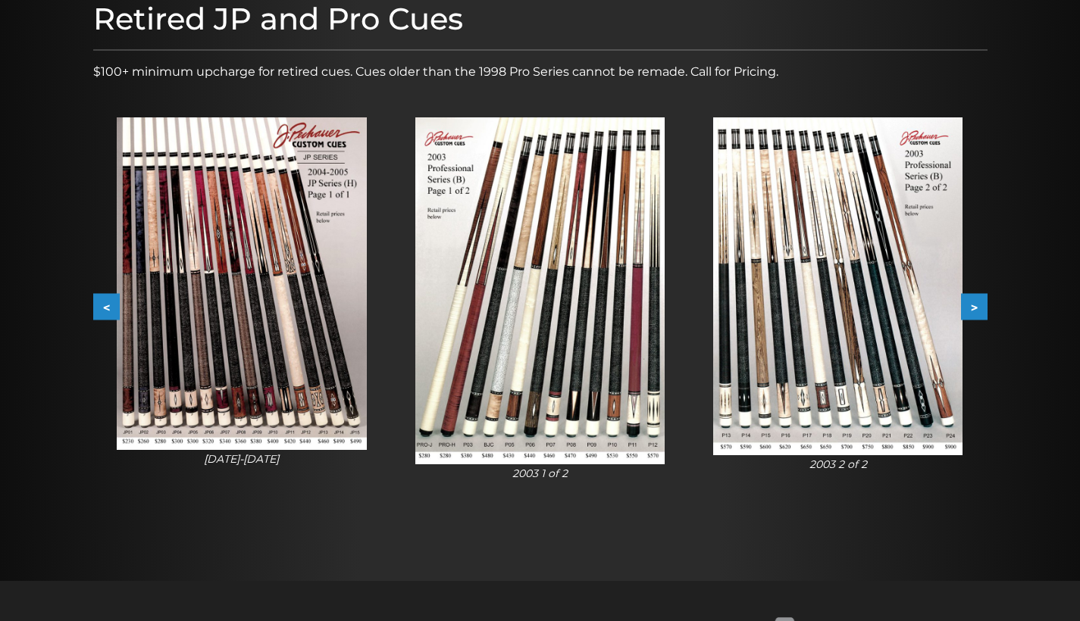
click at [976, 305] on button ">" at bounding box center [974, 307] width 27 height 27
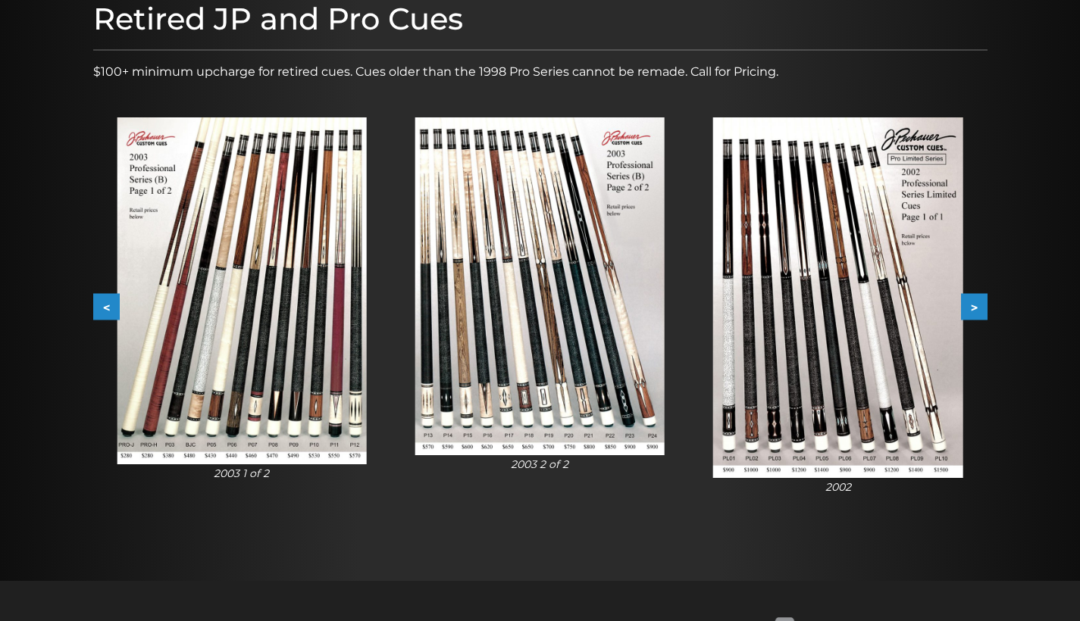
click at [976, 305] on button ">" at bounding box center [974, 307] width 27 height 27
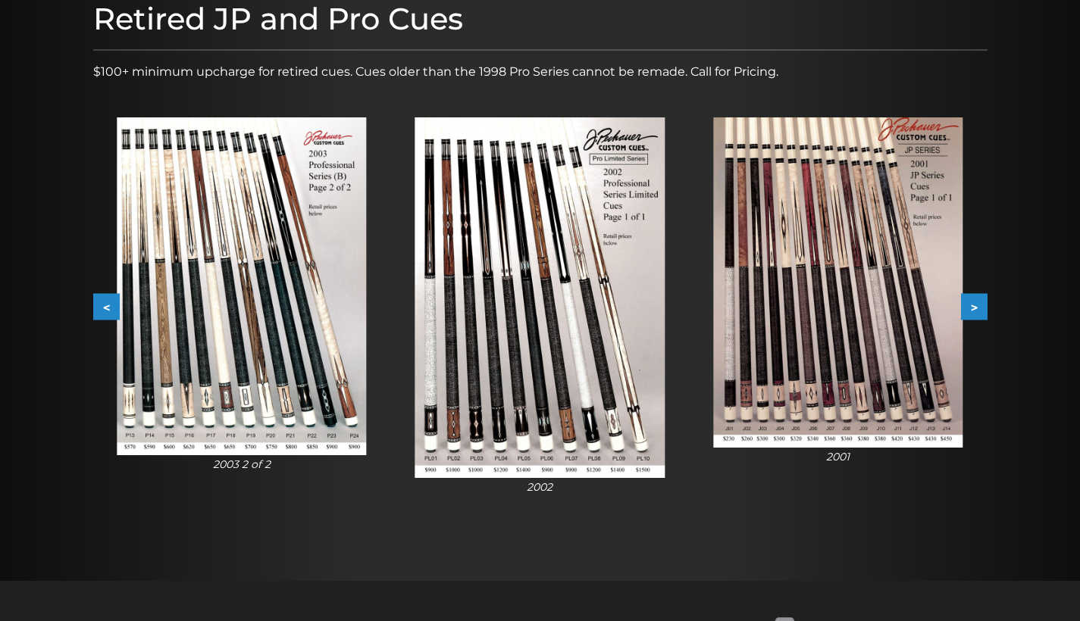
click at [976, 305] on button ">" at bounding box center [974, 307] width 27 height 27
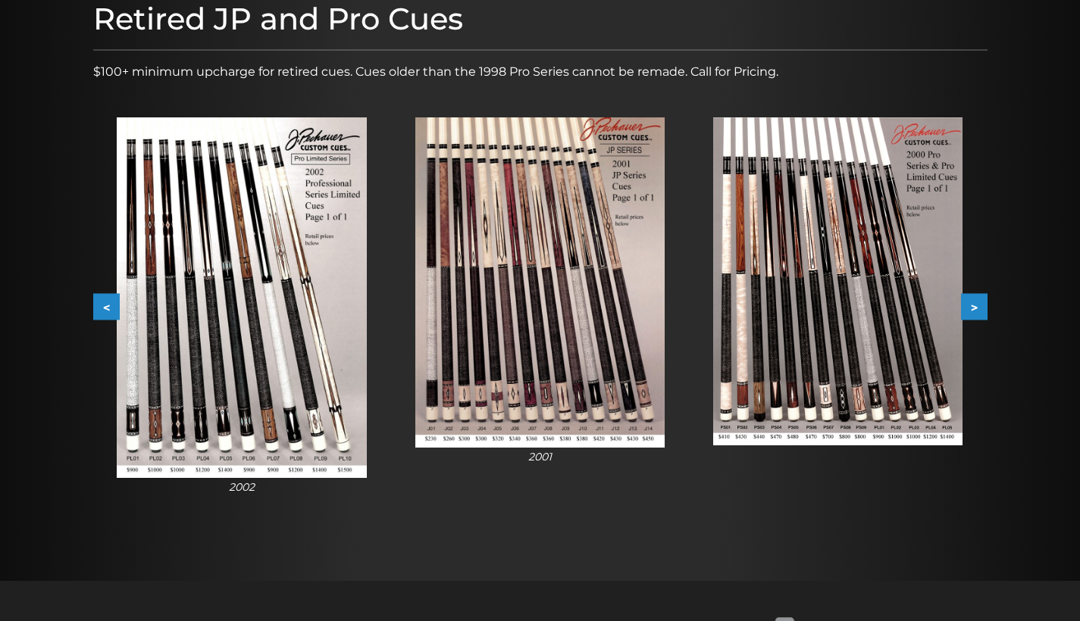
click at [976, 305] on button ">" at bounding box center [974, 307] width 27 height 27
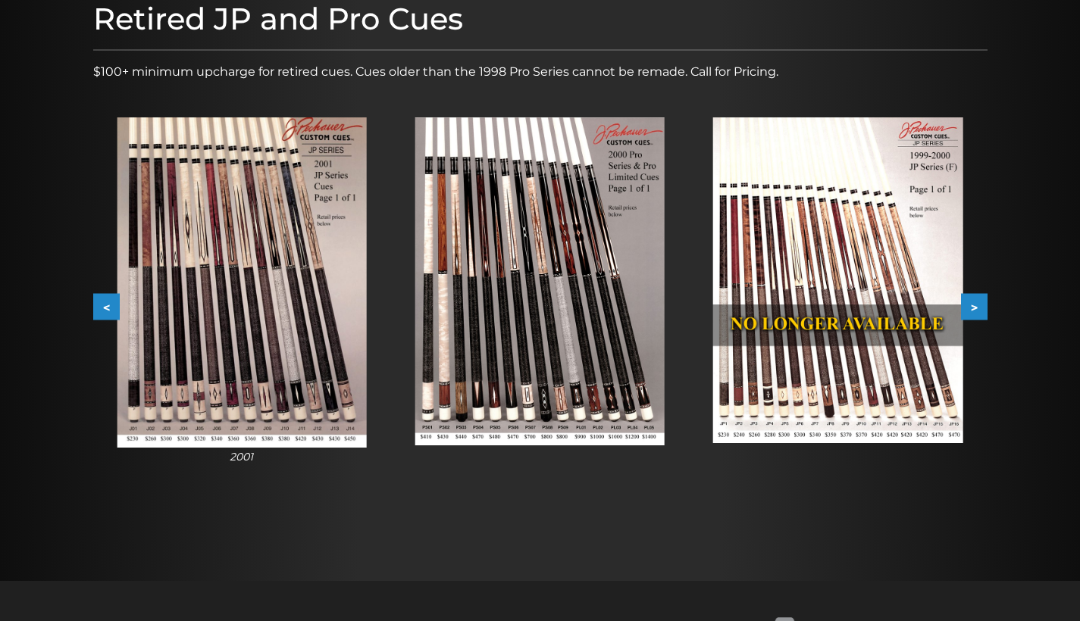
click at [976, 305] on button ">" at bounding box center [974, 307] width 27 height 27
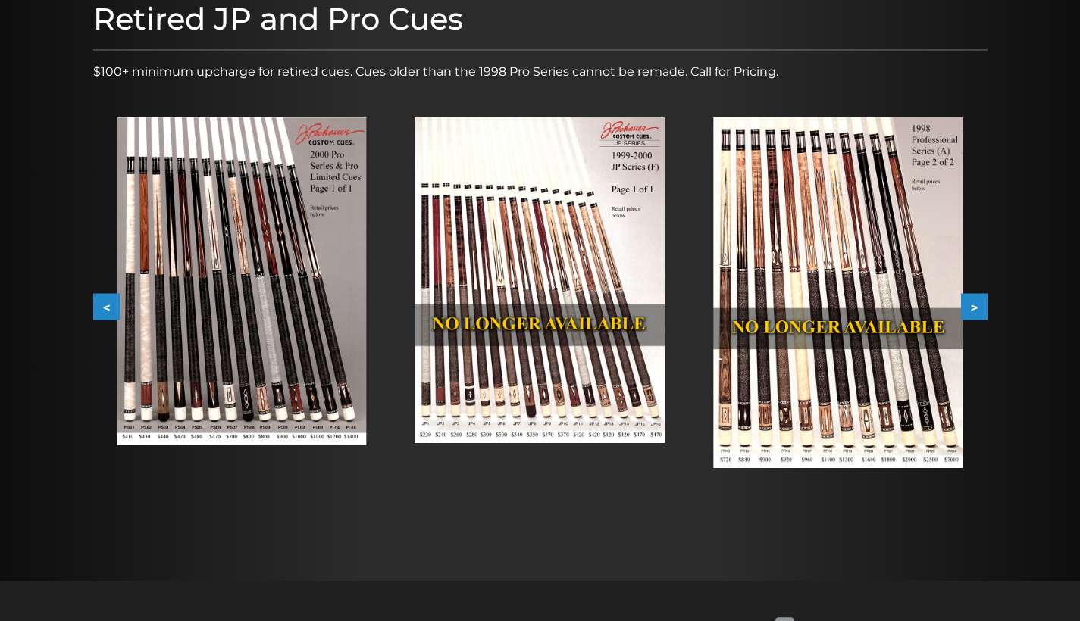
click at [976, 305] on button ">" at bounding box center [974, 307] width 27 height 27
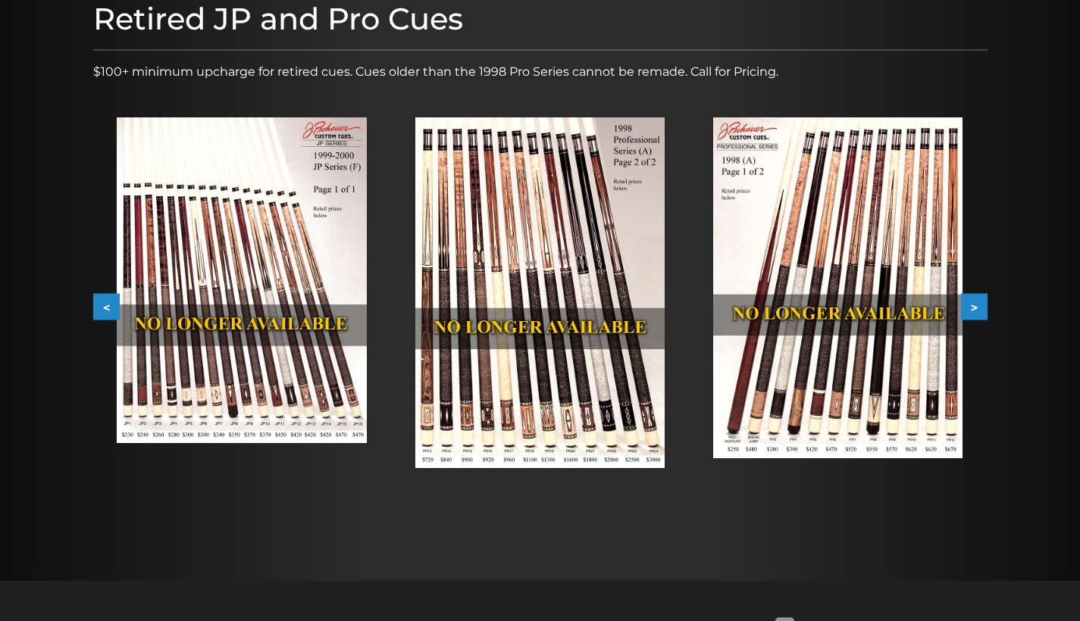
click at [103, 305] on button "<" at bounding box center [106, 307] width 27 height 27
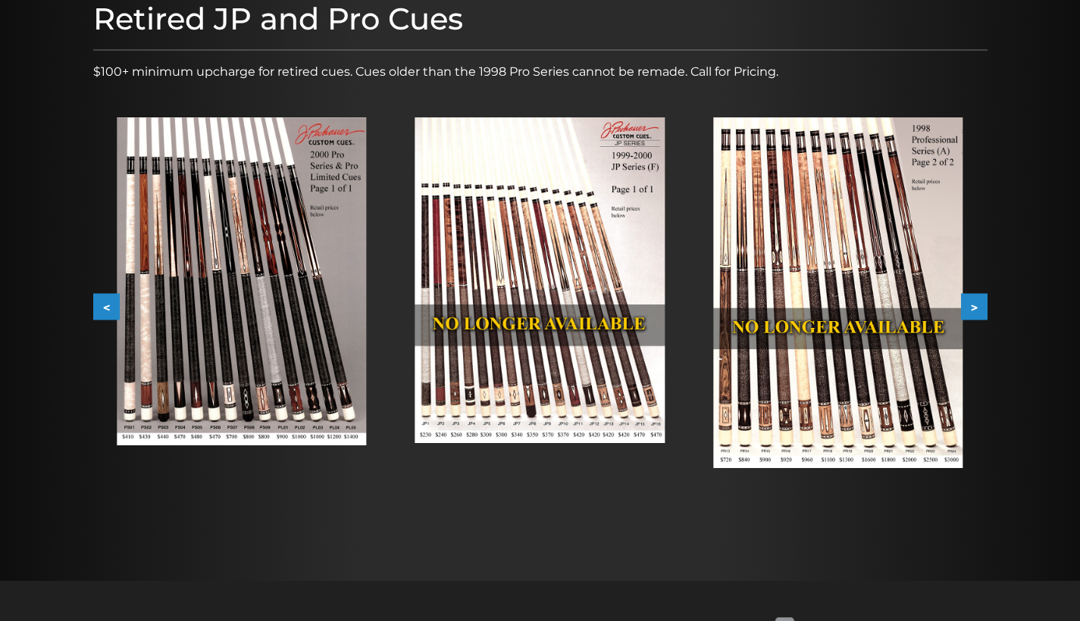
click at [108, 305] on button "<" at bounding box center [106, 307] width 27 height 27
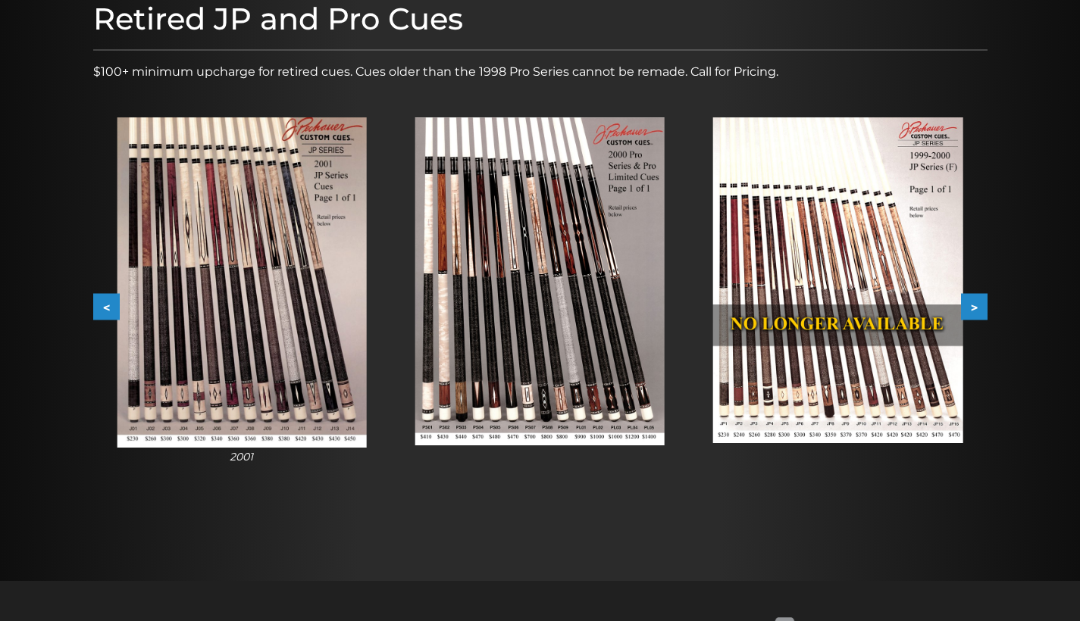
click at [147, 314] on img at bounding box center [241, 282] width 249 height 331
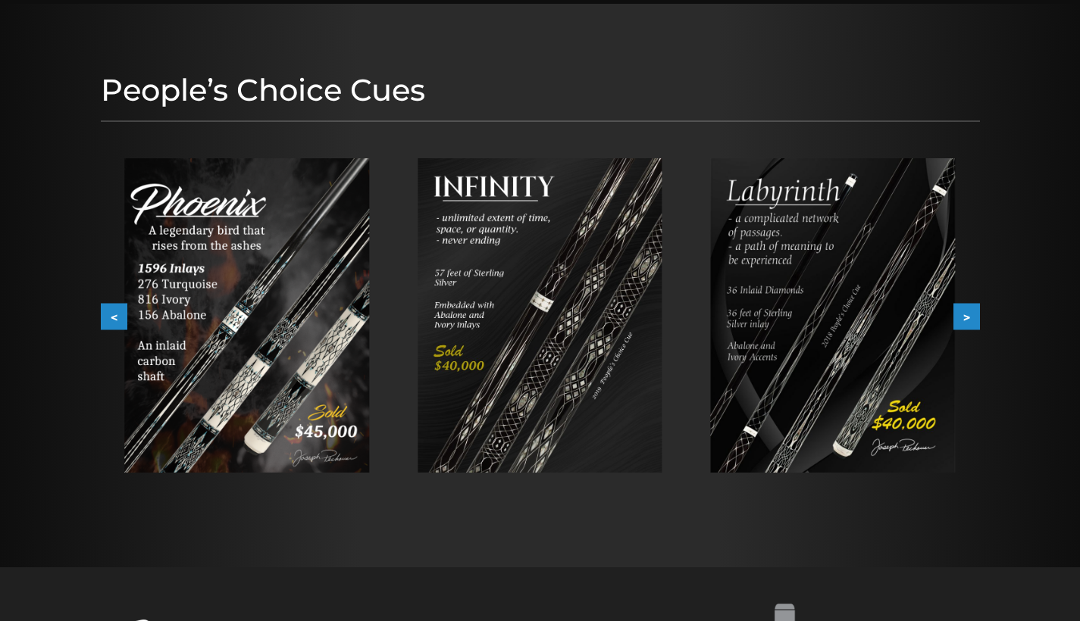
scroll to position [81, 0]
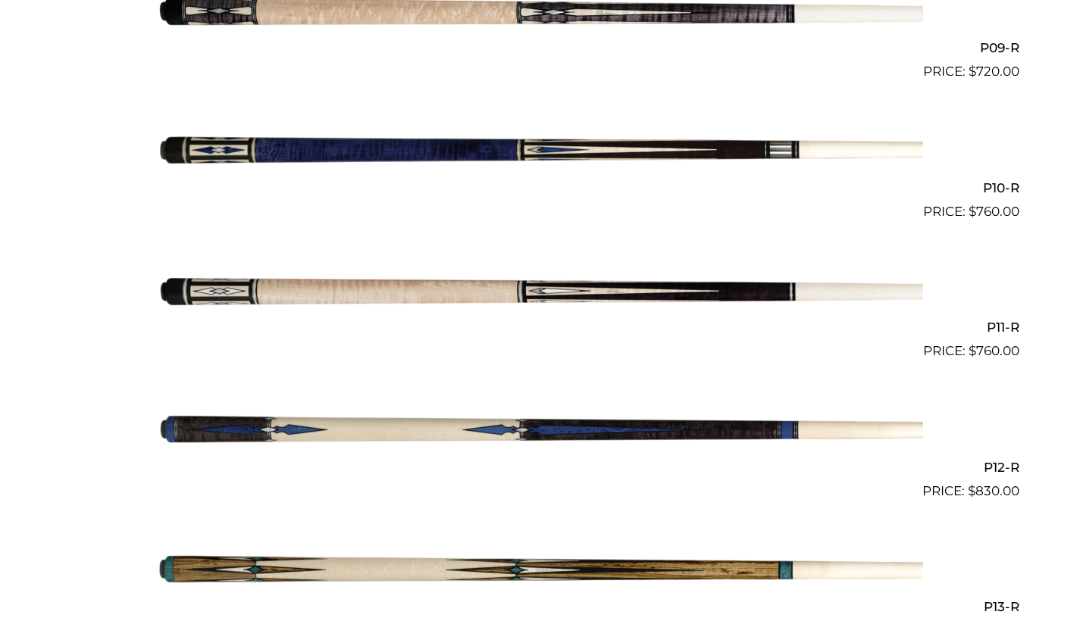
scroll to position [1932, 0]
